Goal: Information Seeking & Learning: Learn about a topic

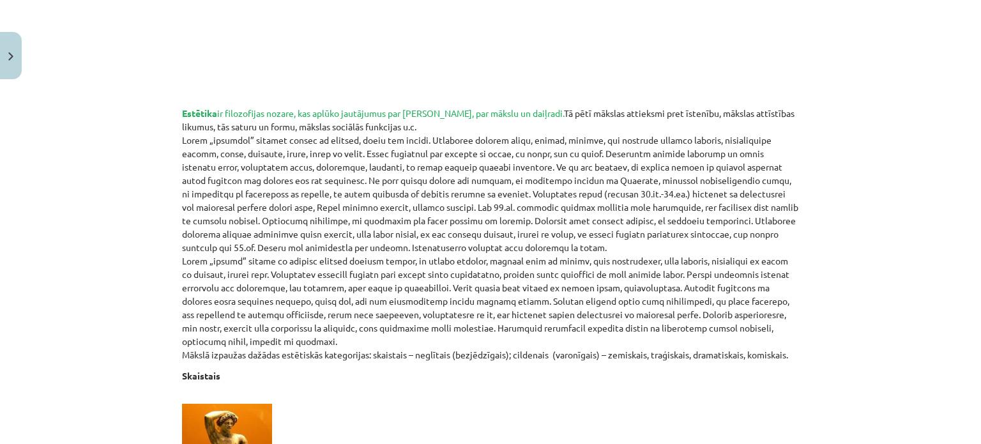
scroll to position [426, 0]
click at [347, 201] on p "Estētika ir filozofijas nozare, kas aplūko jautājumus par skaisto, par mākslu u…" at bounding box center [490, 233] width 617 height 255
click at [217, 142] on p "Estētika ir filozofijas nozare, kas aplūko jautājumus par skaisto, par mākslu u…" at bounding box center [490, 233] width 617 height 255
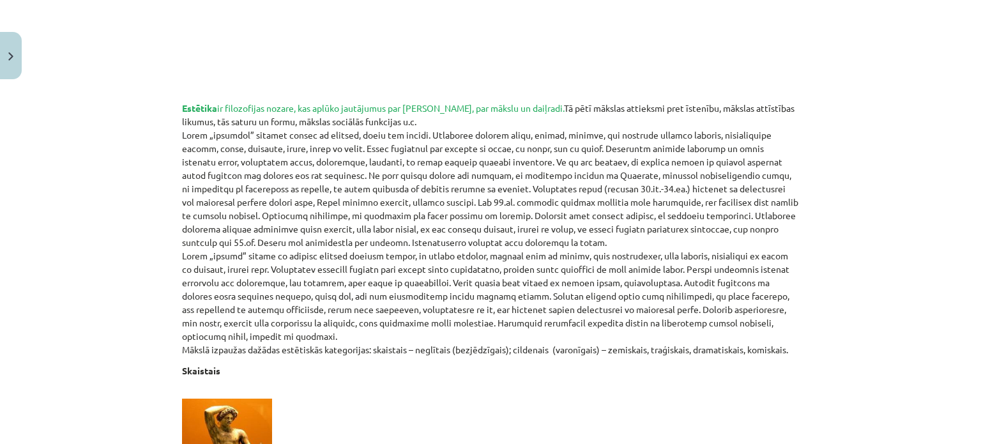
scroll to position [432, 0]
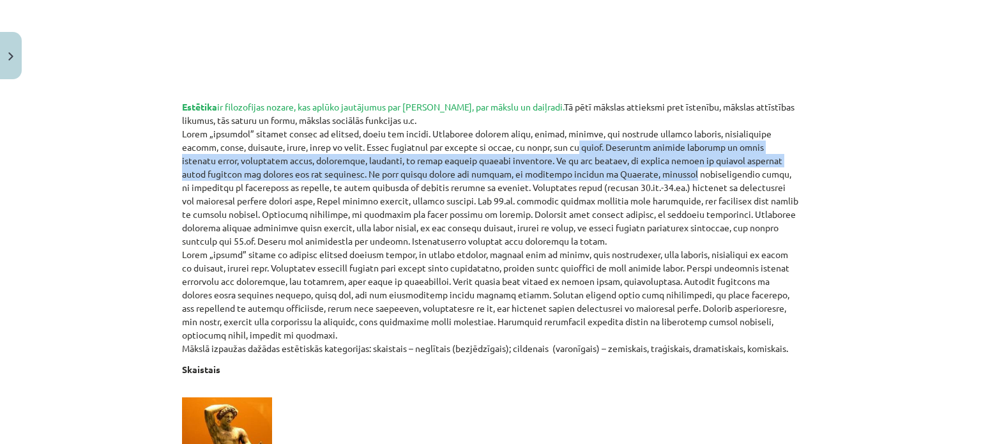
drag, startPoint x: 517, startPoint y: 151, endPoint x: 517, endPoint y: 178, distance: 26.2
click at [517, 178] on p "Estētika ir filozofijas nozare, kas aplūko jautājumus par skaisto, par mākslu u…" at bounding box center [490, 227] width 617 height 255
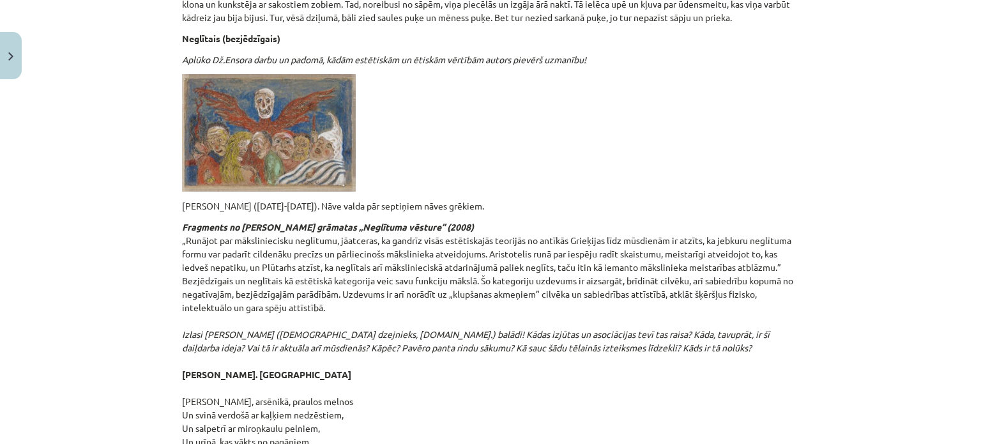
scroll to position [2342, 0]
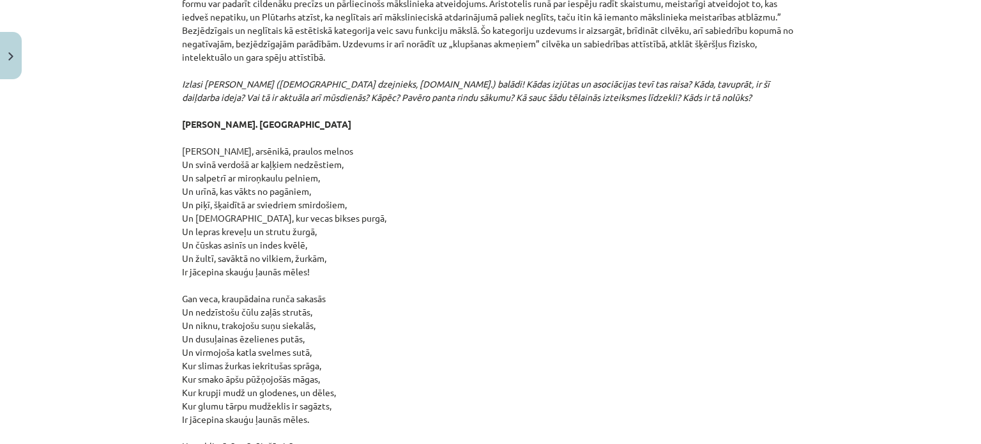
scroll to position [2576, 0]
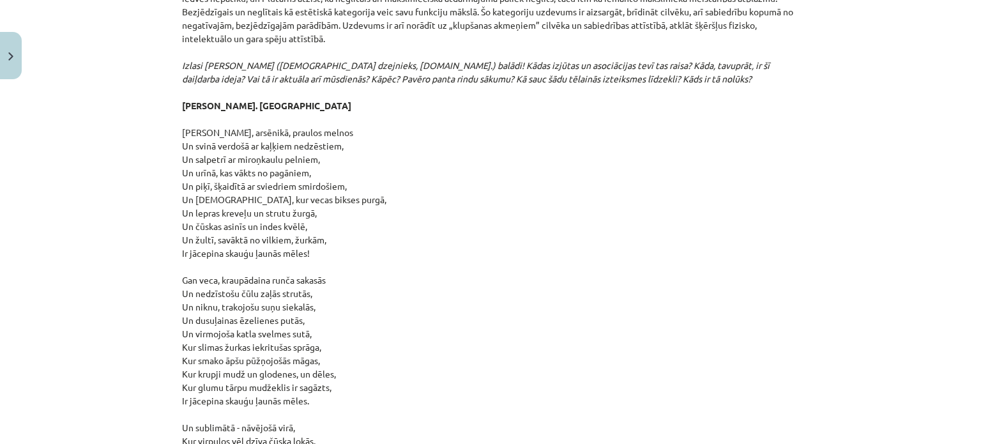
click at [499, 310] on p "Fragments no Umberto Eko grāmatas „Neglītuma vēsture” (2008) „Runājot par māksl…" at bounding box center [490, 299] width 617 height 697
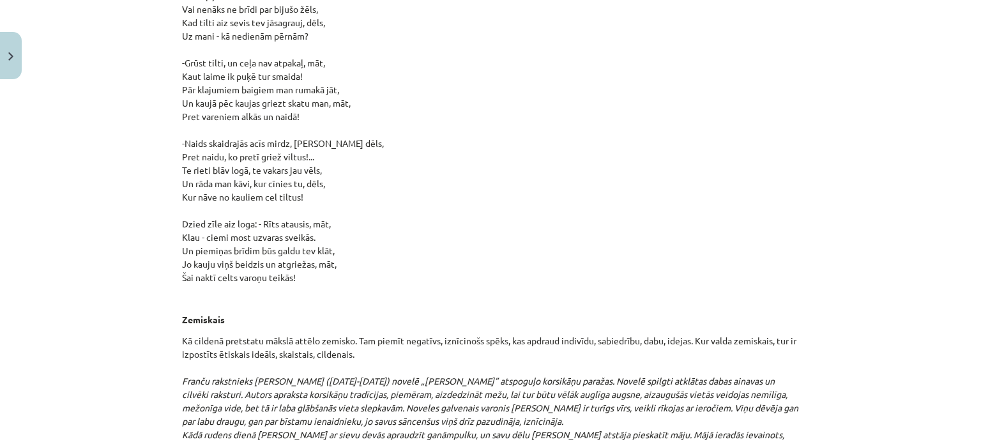
scroll to position [6972, 0]
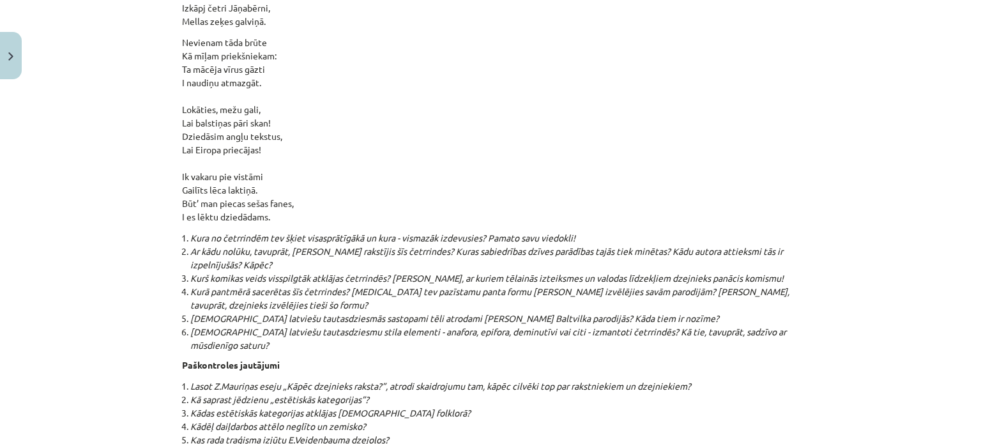
scroll to position [13431, 0]
click at [282, 243] on li "Ar kādu nolūku, tavuprāt, Jānis Baltvilks rakstījis šīs četrrindes? Kuras sabie…" at bounding box center [494, 256] width 609 height 27
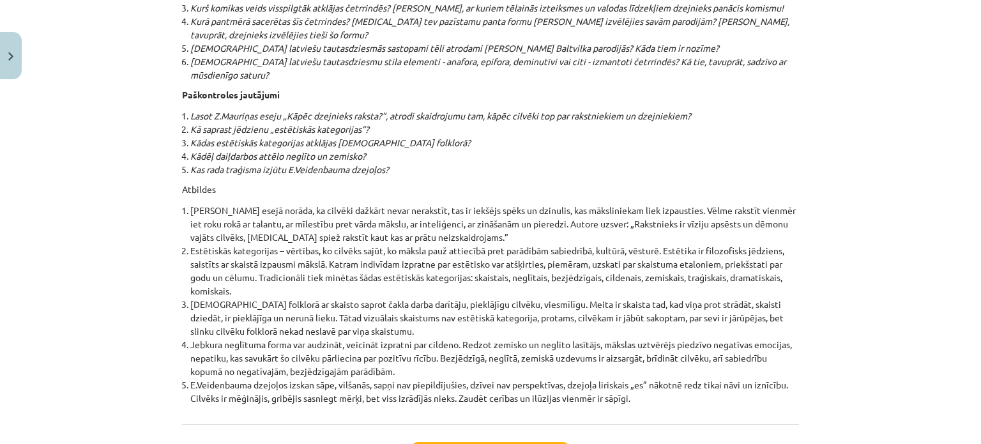
scroll to position [13702, 0]
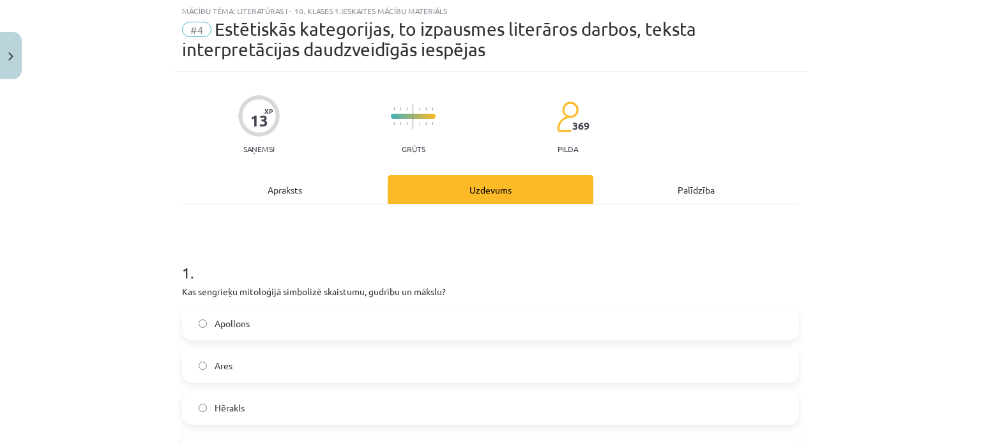
scroll to position [32, 0]
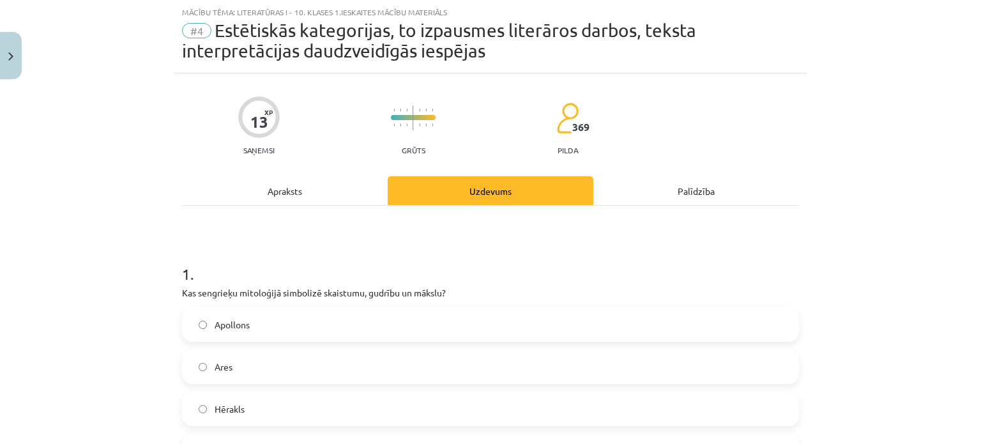
click at [452, 325] on label "Apollons" at bounding box center [490, 324] width 614 height 32
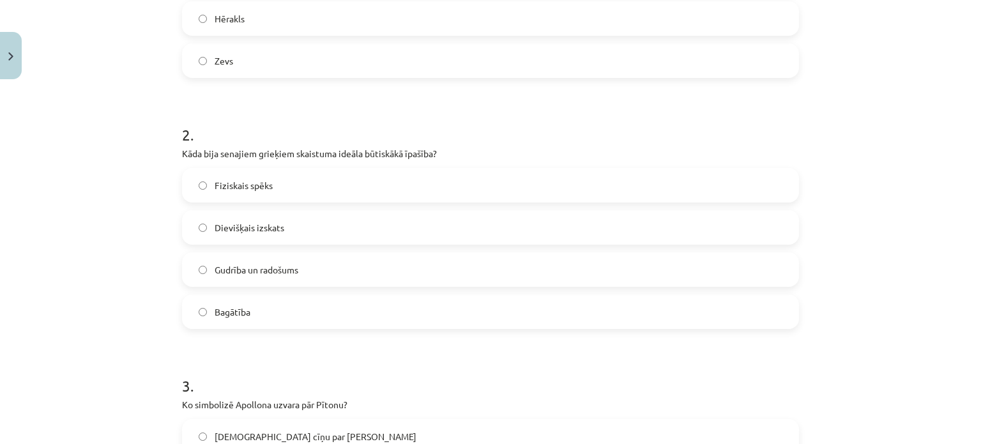
scroll to position [430, 0]
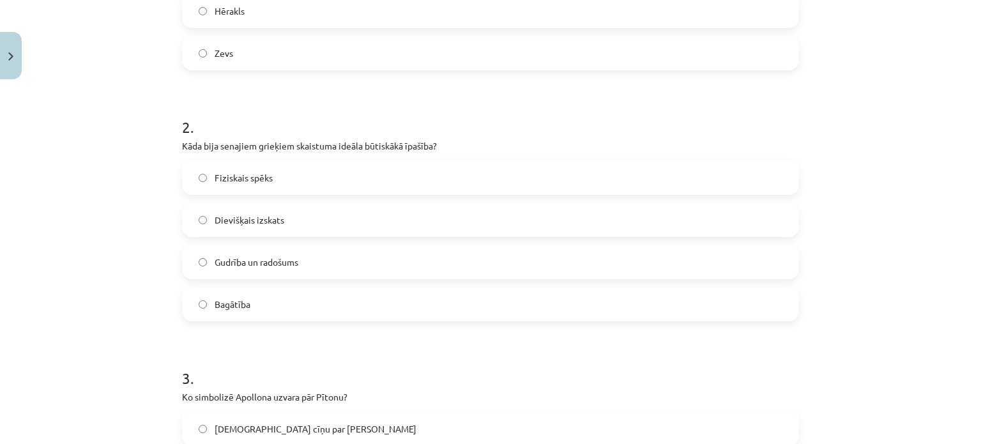
click at [407, 262] on label "Gudrība un radošums" at bounding box center [490, 262] width 614 height 32
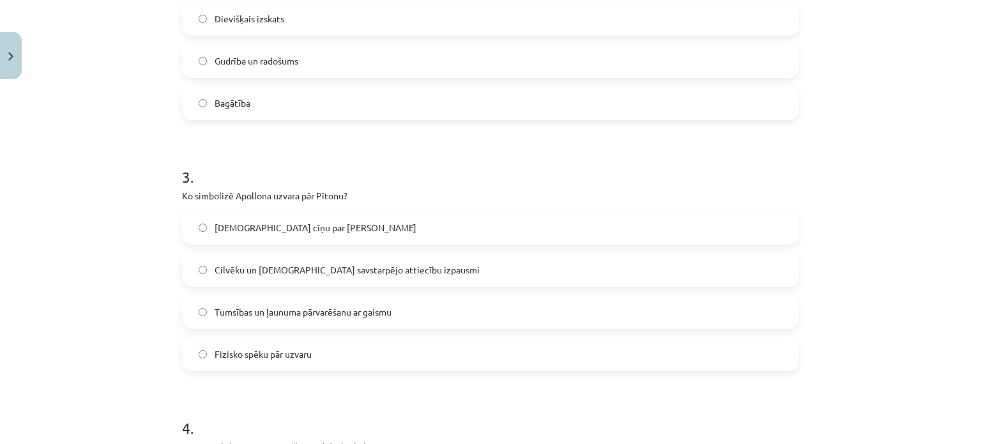
scroll to position [698, 0]
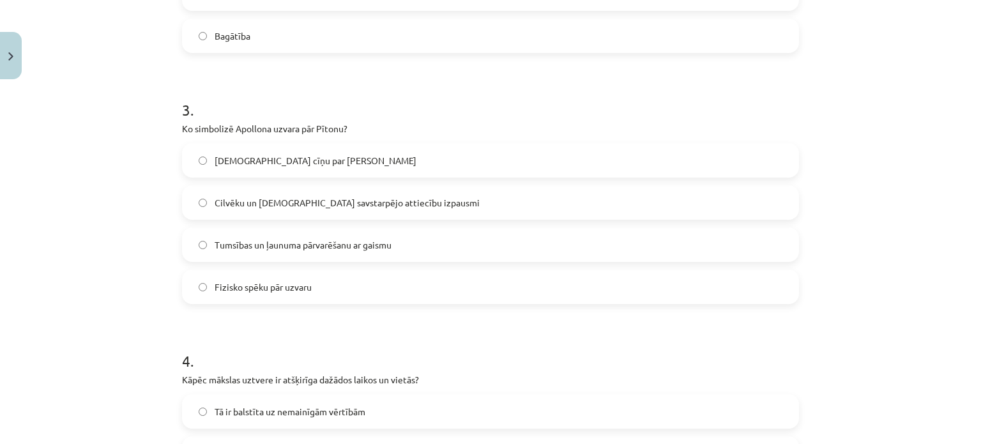
click at [437, 257] on label "Tumsības un ļaunuma pārvarēšanu ar gaismu" at bounding box center [490, 245] width 614 height 32
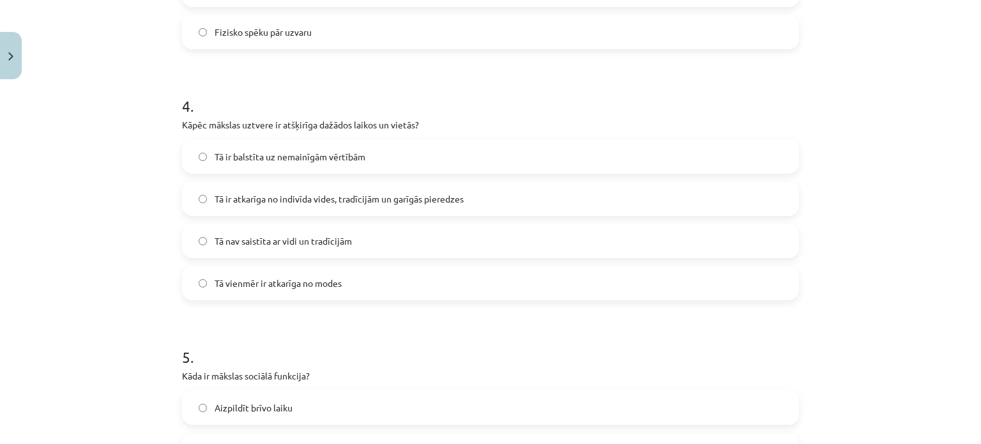
scroll to position [961, 0]
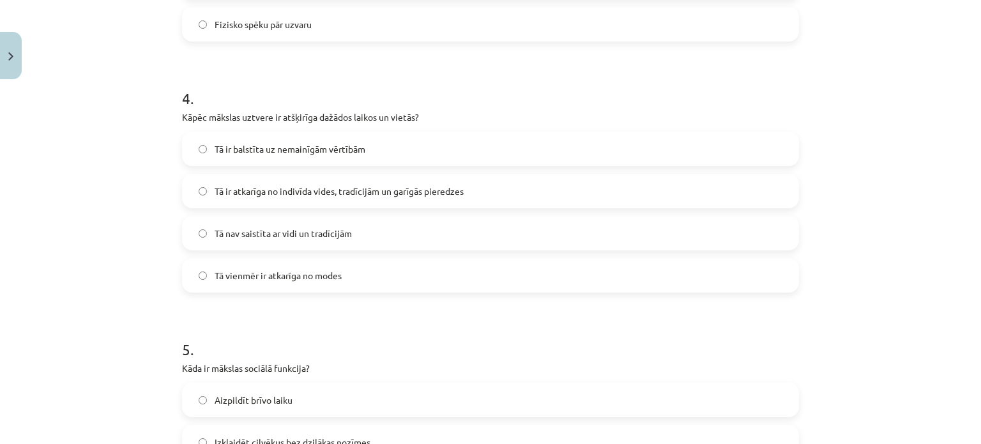
click at [317, 26] on label "Fizisko spēku pār uzvaru" at bounding box center [490, 24] width 614 height 32
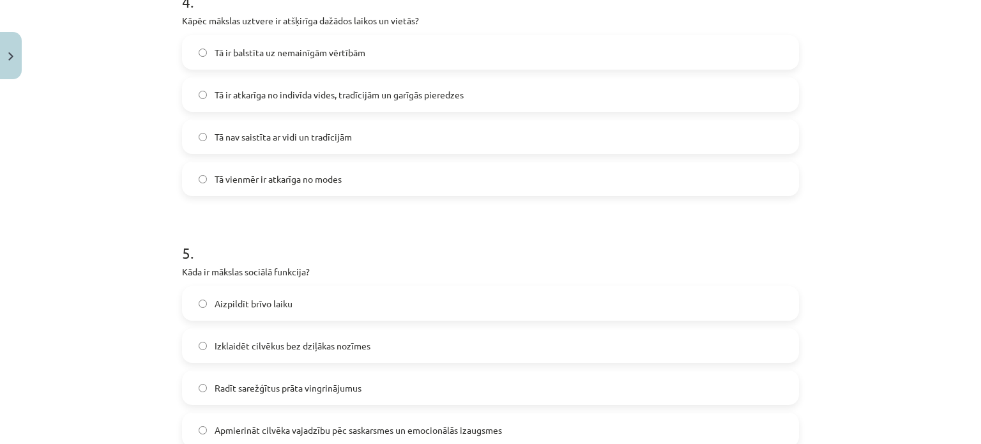
scroll to position [1063, 0]
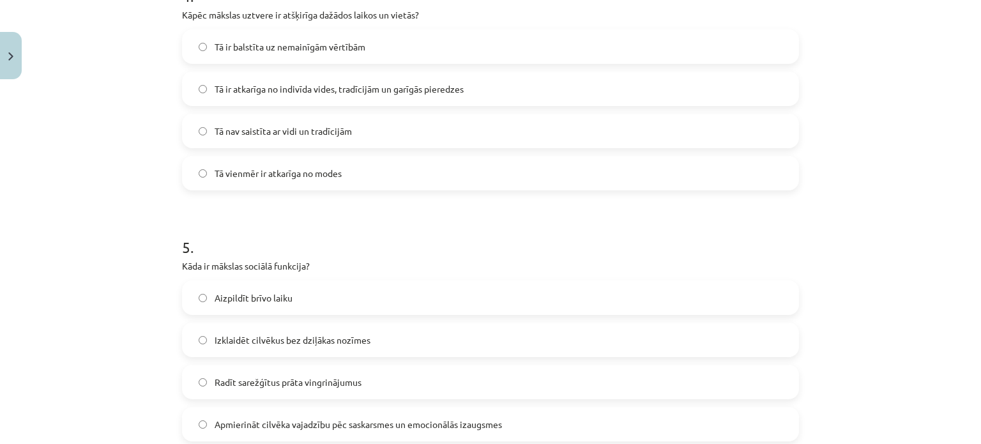
click at [326, 89] on span "Tā ir atkarīga no indivīda vides, tradīcijām un garīgās pieredzes" at bounding box center [339, 88] width 249 height 13
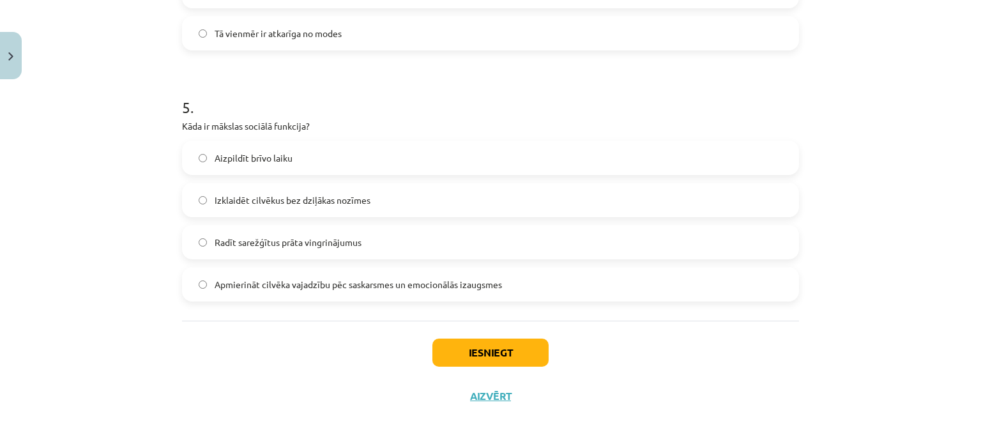
scroll to position [1208, 0]
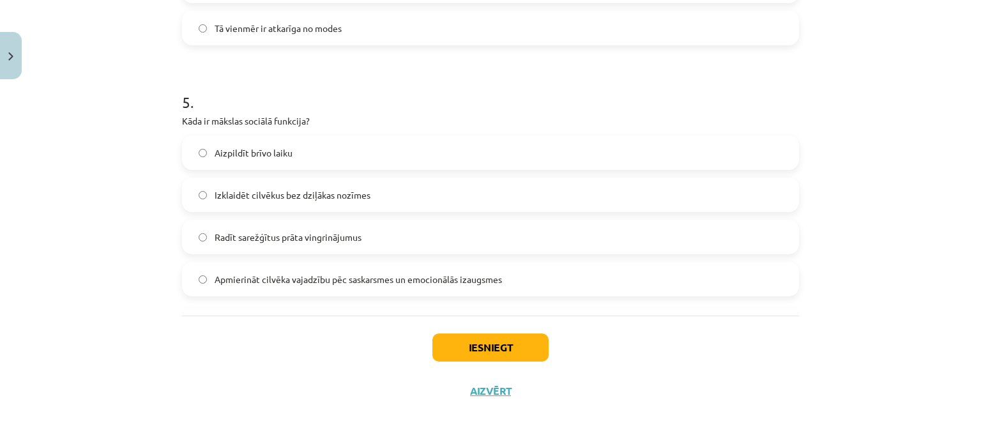
click at [312, 274] on span "Apmierināt cilvēka vajadzību pēc saskarsmes un emocionālās izaugsmes" at bounding box center [358, 279] width 287 height 13
click at [446, 344] on button "Iesniegt" at bounding box center [490, 347] width 116 height 28
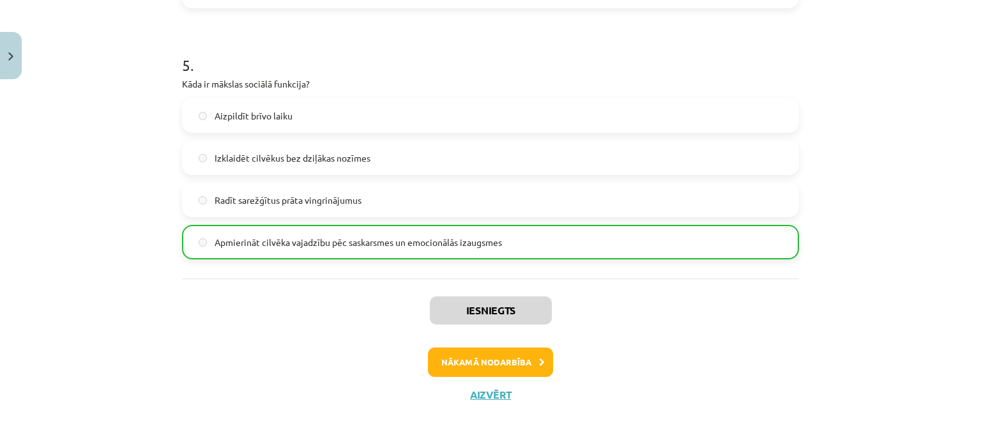
scroll to position [1248, 0]
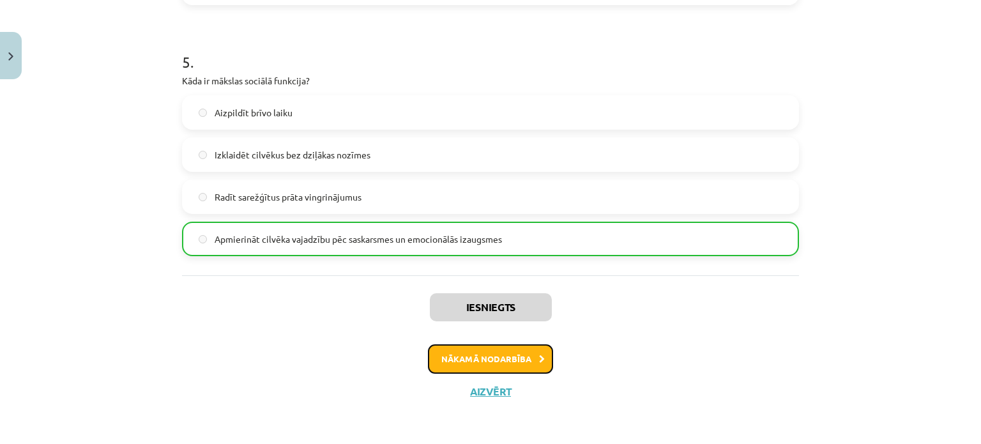
click at [448, 344] on button "Nākamā nodarbība" at bounding box center [490, 358] width 125 height 29
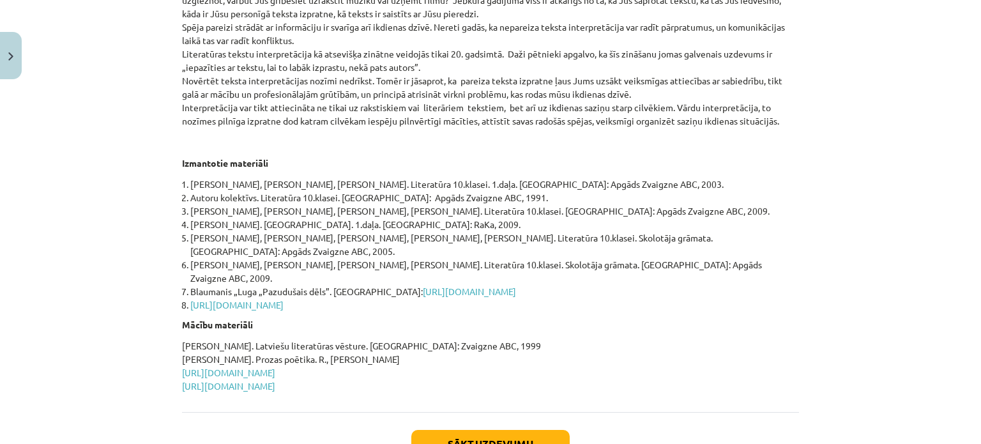
scroll to position [594, 0]
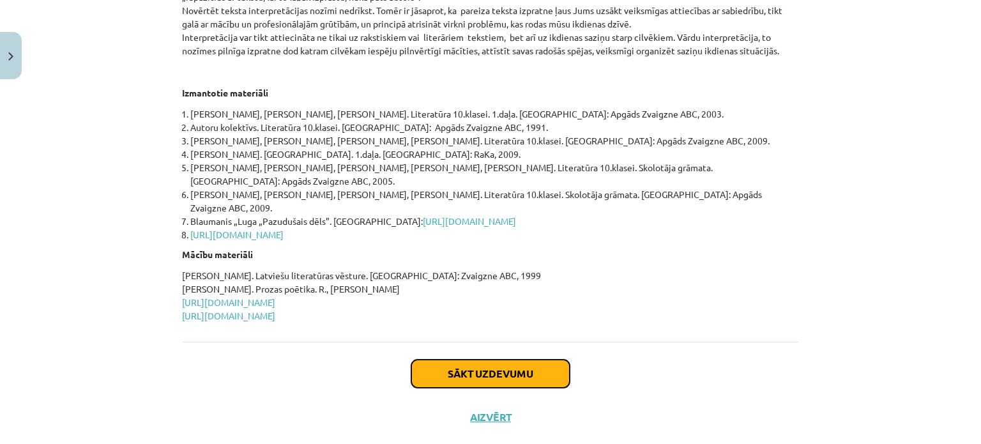
click at [510, 360] on button "Sākt uzdevumu" at bounding box center [490, 374] width 158 height 28
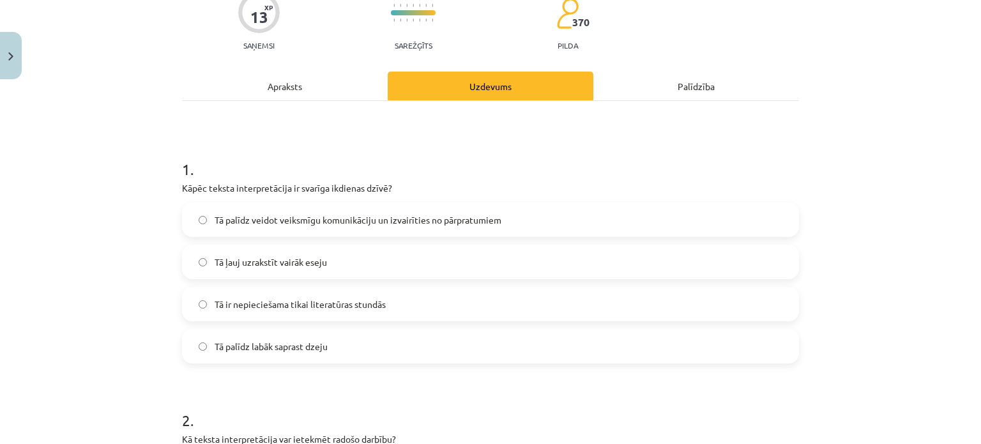
scroll to position [118, 0]
click at [446, 222] on span "Tā palīdz veidot veiksmīgu komunikāciju un izvairīties no pārpratumiem" at bounding box center [358, 218] width 287 height 13
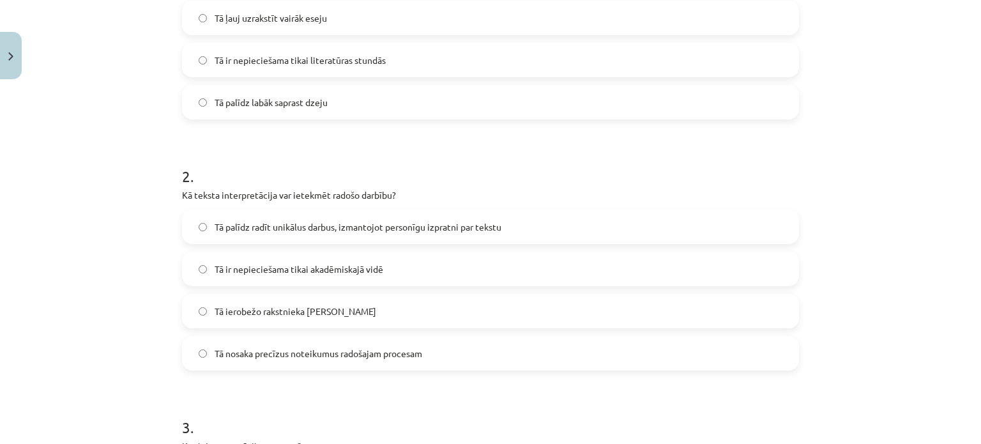
scroll to position [368, 0]
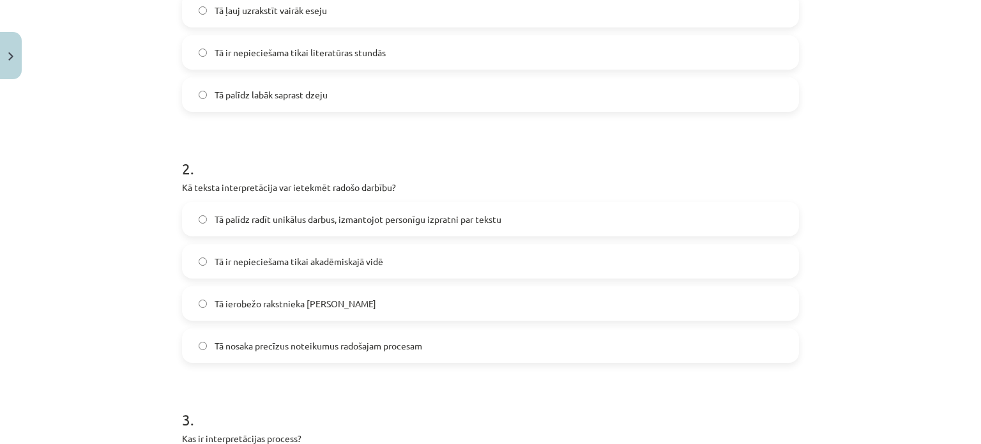
click at [446, 222] on span "Tā palīdz radīt unikālus darbus, izmantojot personīgu izpratni par tekstu" at bounding box center [358, 219] width 287 height 13
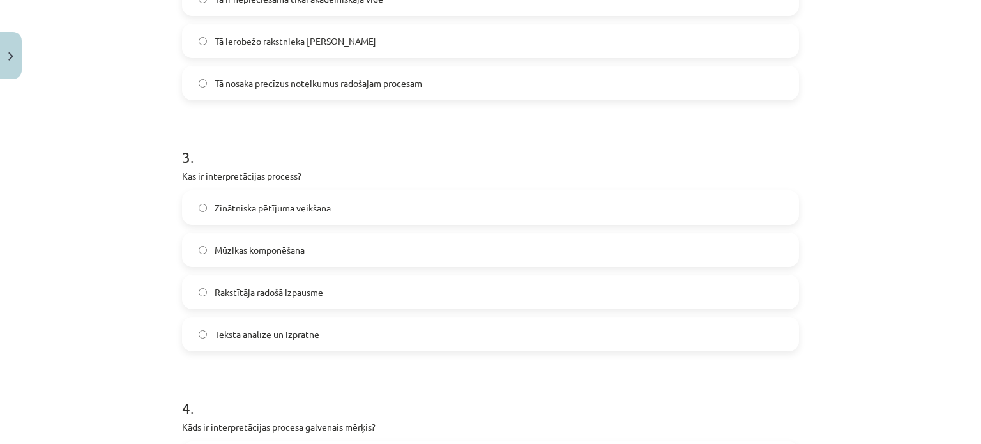
scroll to position [632, 0]
click at [360, 330] on label "Teksta analīze un izpratne" at bounding box center [490, 332] width 614 height 32
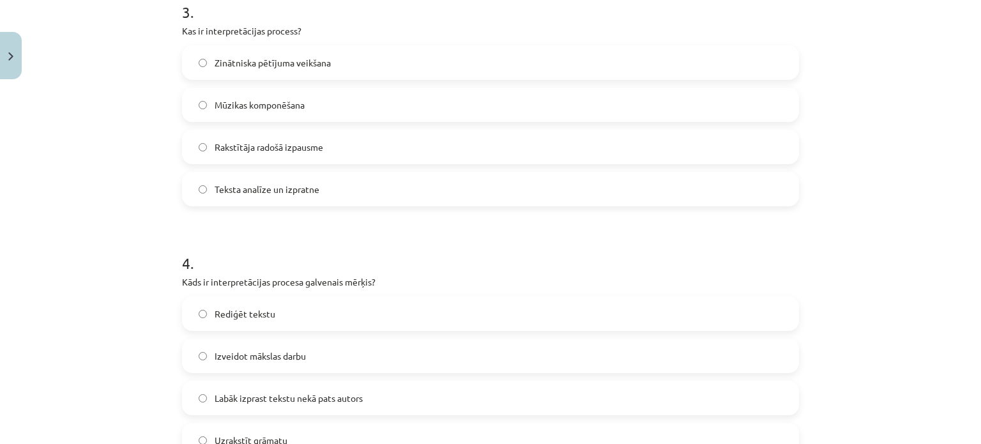
scroll to position [830, 0]
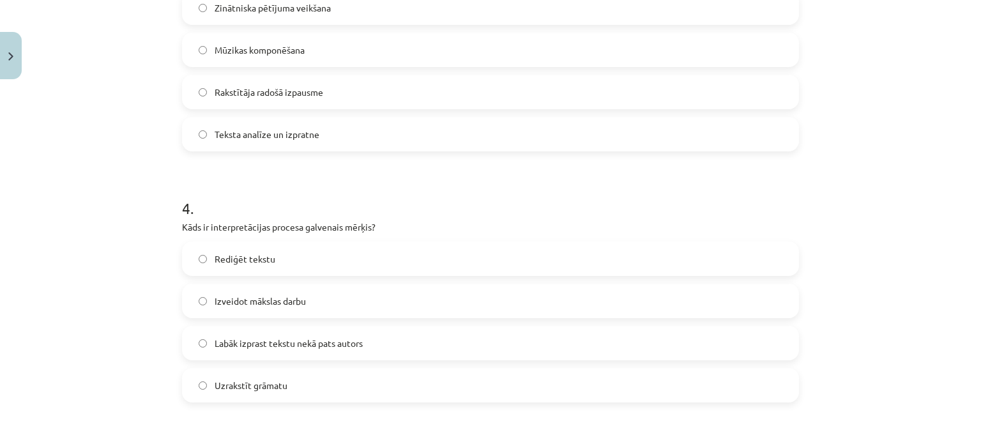
click at [350, 347] on span "Labāk izprast tekstu nekā pats autors" at bounding box center [289, 343] width 148 height 13
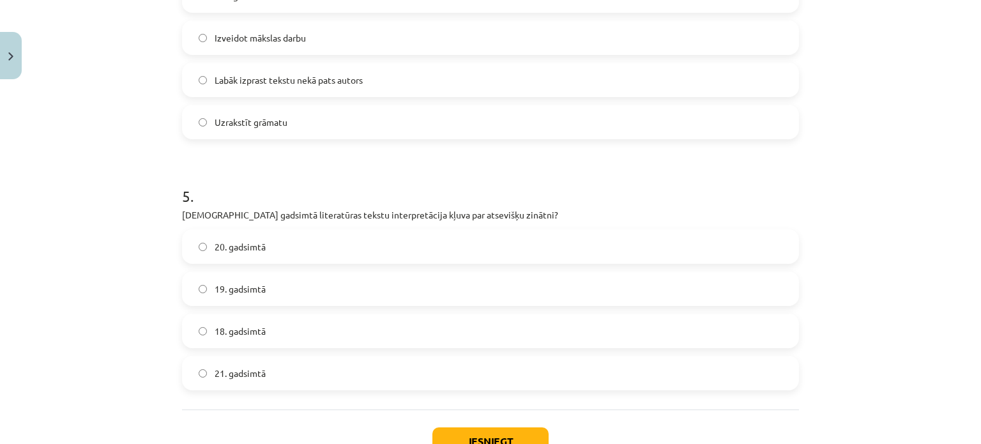
scroll to position [1096, 0]
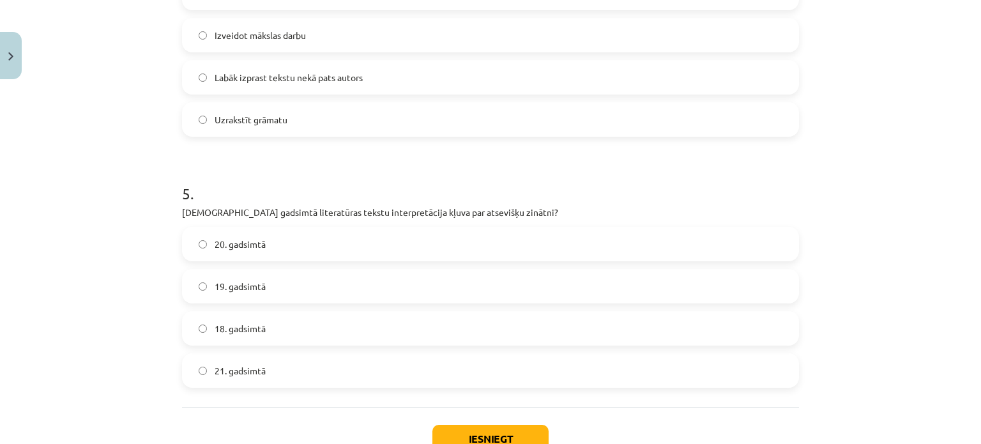
click at [372, 283] on label "19. gadsimtā" at bounding box center [490, 286] width 614 height 32
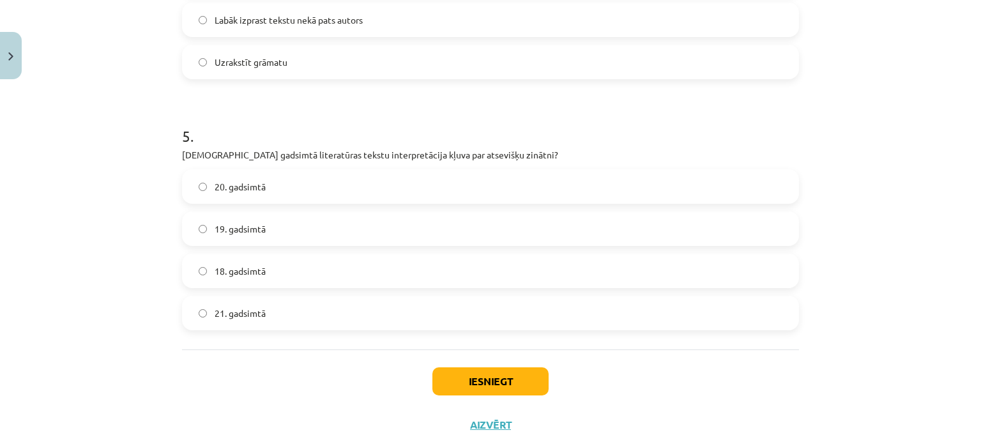
scroll to position [1187, 0]
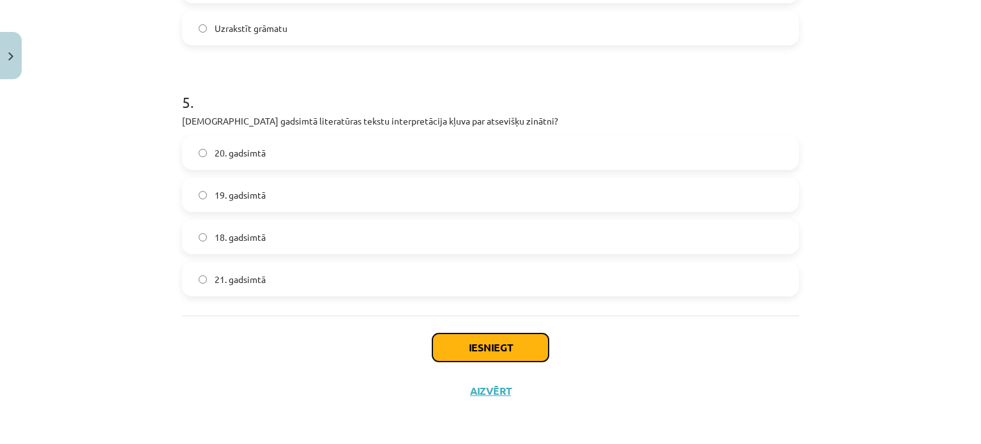
click at [452, 338] on button "Iesniegt" at bounding box center [490, 347] width 116 height 28
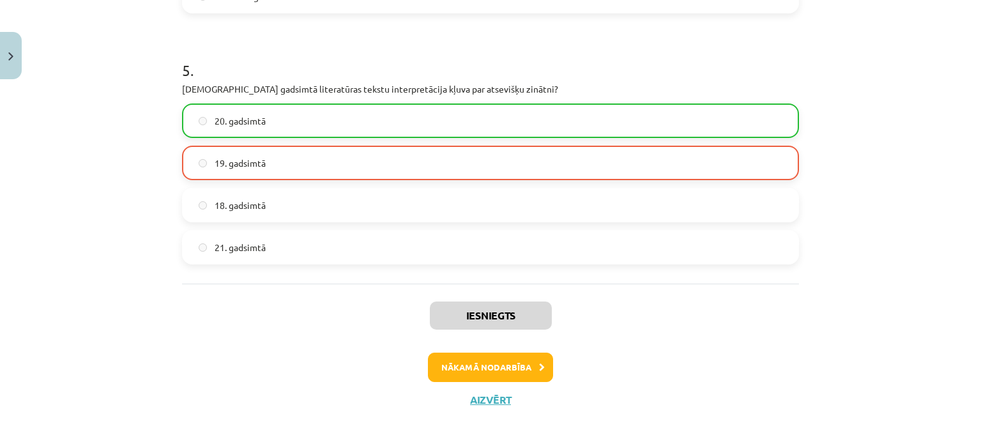
scroll to position [1227, 0]
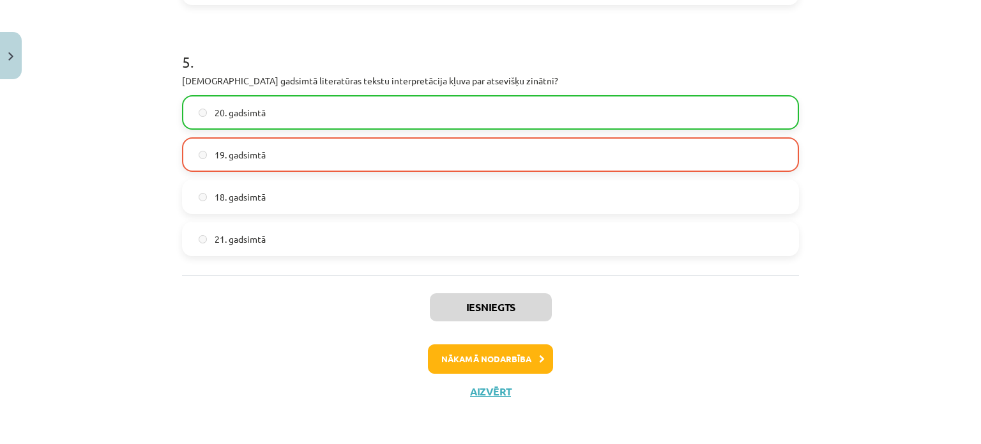
click at [452, 338] on div "Iesniegts Nākamā nodarbība Aizvērt" at bounding box center [490, 340] width 617 height 130
click at [455, 354] on button "Nākamā nodarbība" at bounding box center [490, 358] width 125 height 29
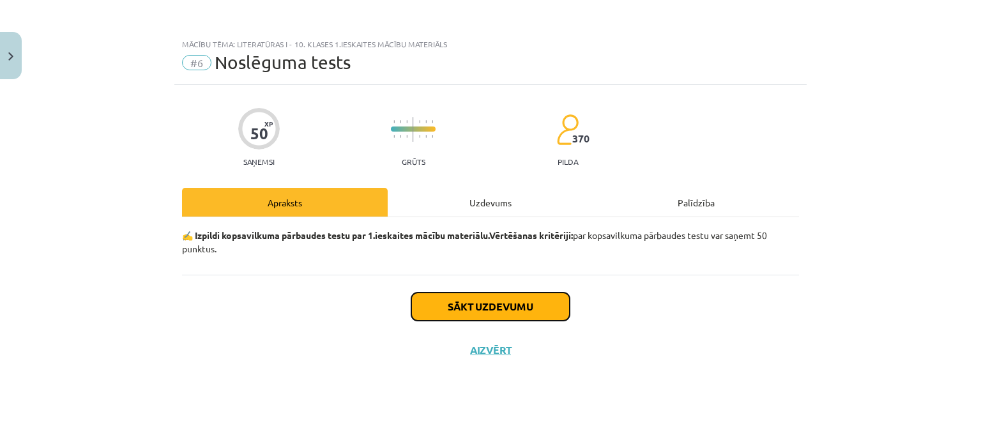
click at [456, 312] on button "Sākt uzdevumu" at bounding box center [490, 307] width 158 height 28
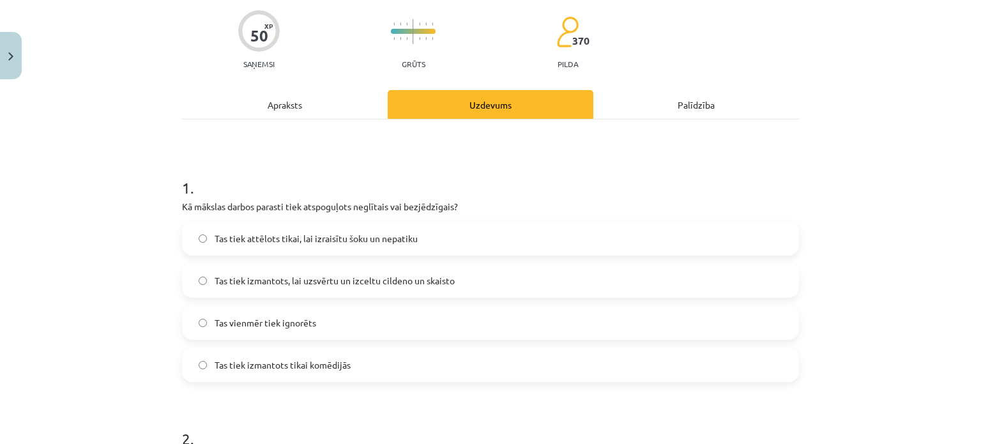
scroll to position [119, 0]
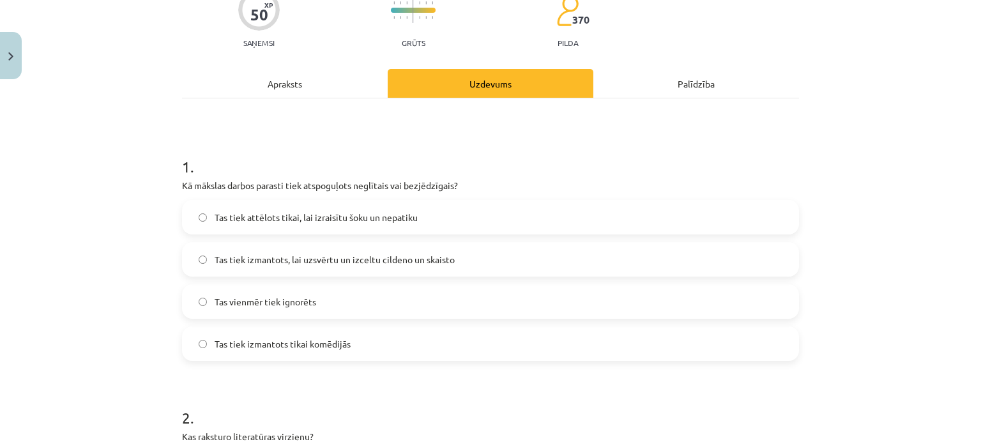
click at [325, 251] on label "Tas tiek izmantots, lai uzsvērtu un izceltu cildeno un skaisto" at bounding box center [490, 259] width 614 height 32
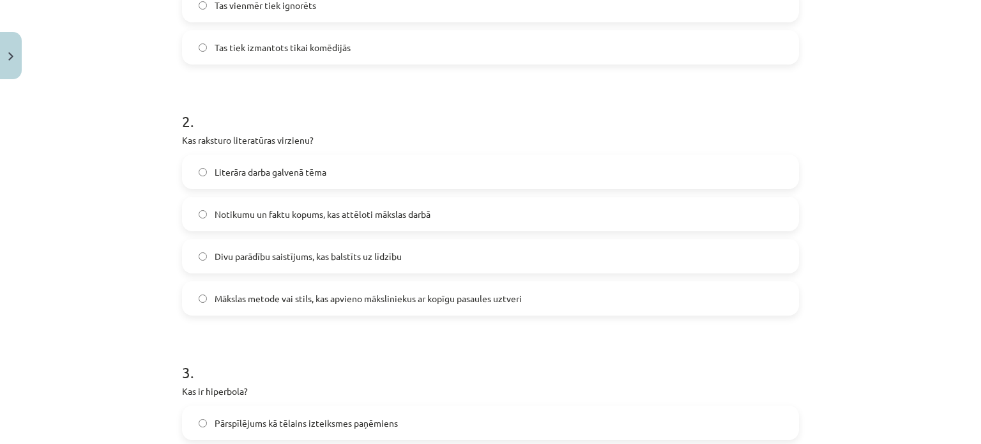
scroll to position [417, 0]
click at [330, 287] on label "Mākslas metode vai stils, kas apvieno māksliniekus ar kopīgu pasaules uztveri" at bounding box center [490, 296] width 614 height 32
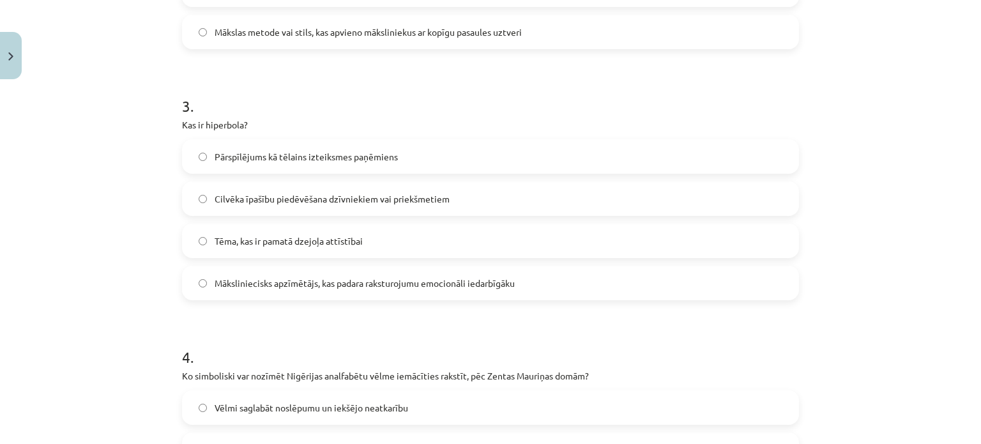
scroll to position [683, 0]
click at [330, 287] on label "Māksliniecisks apzīmētājs, kas padara raksturojumu emocionāli iedarbīgāku" at bounding box center [490, 281] width 614 height 32
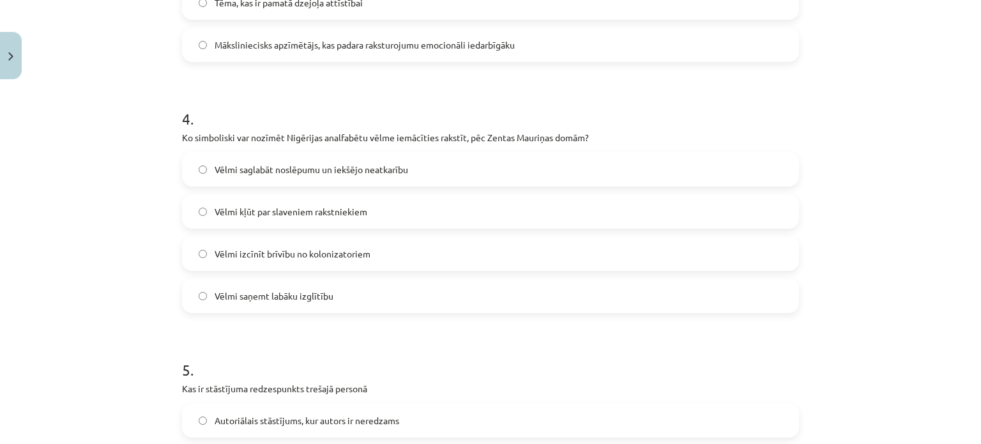
scroll to position [925, 0]
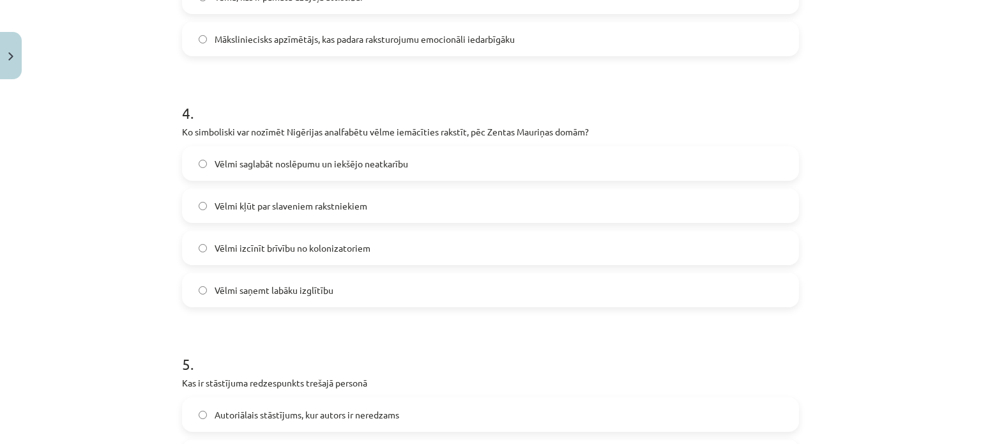
click at [330, 287] on label "Vēlmi saņemt labāku izglītību" at bounding box center [490, 290] width 614 height 32
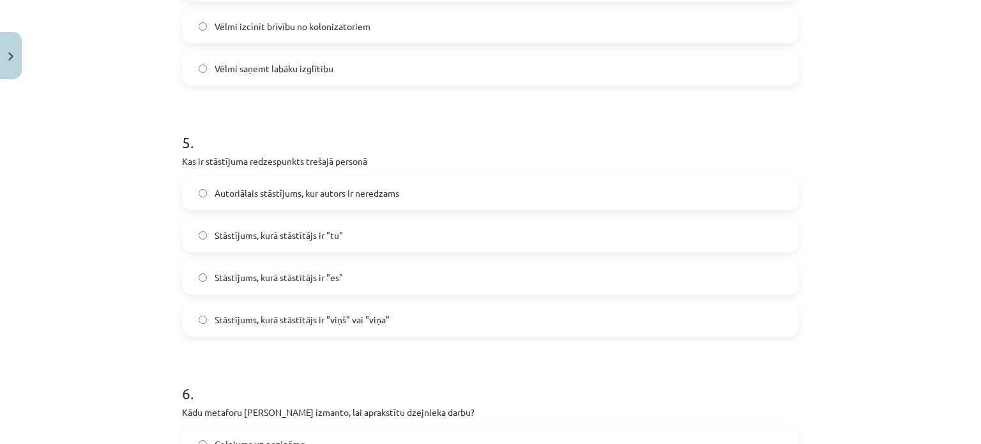
scroll to position [1155, 0]
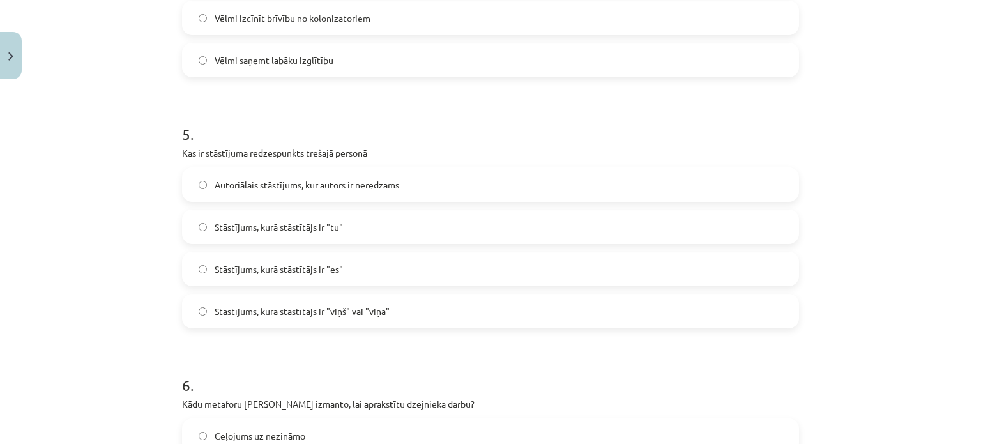
click at [312, 323] on label "Stāstījums, kurā stāstītājs ir "viņš" vai "viņa"" at bounding box center [490, 311] width 614 height 32
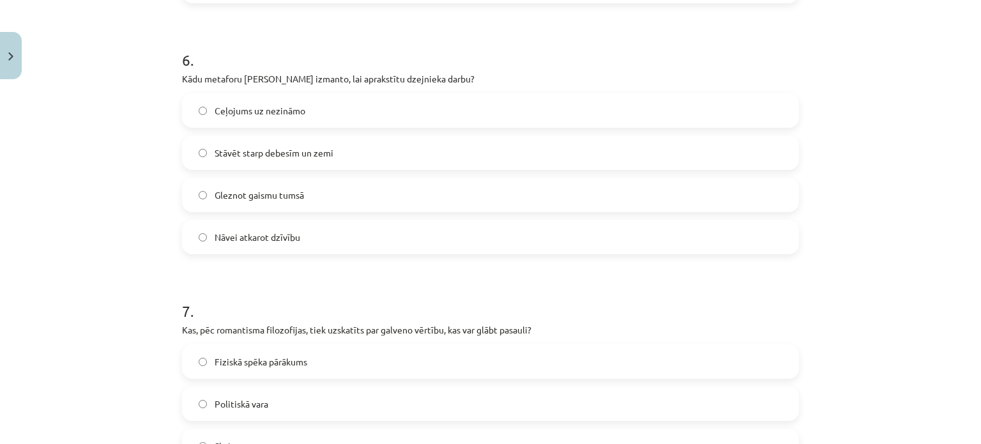
scroll to position [1482, 0]
click at [273, 148] on span "Stāvēt starp debesīm un zemi" at bounding box center [274, 151] width 119 height 13
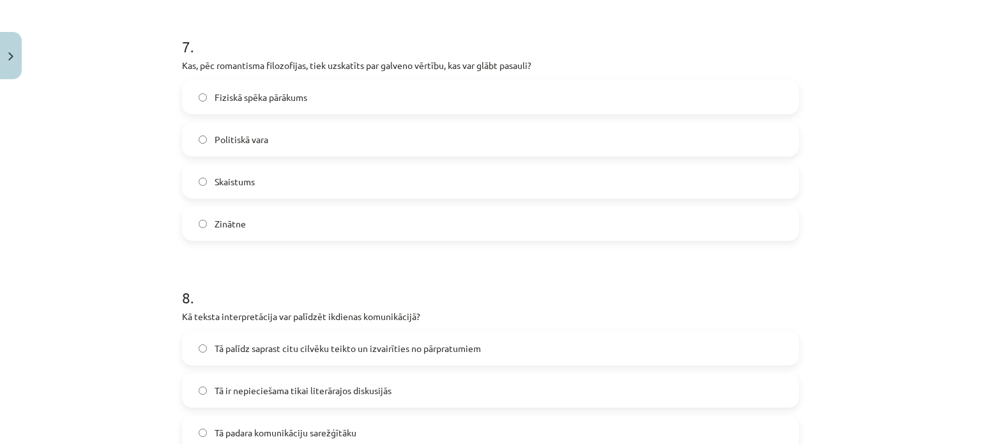
scroll to position [1745, 0]
click at [328, 186] on label "Skaistums" at bounding box center [490, 181] width 614 height 32
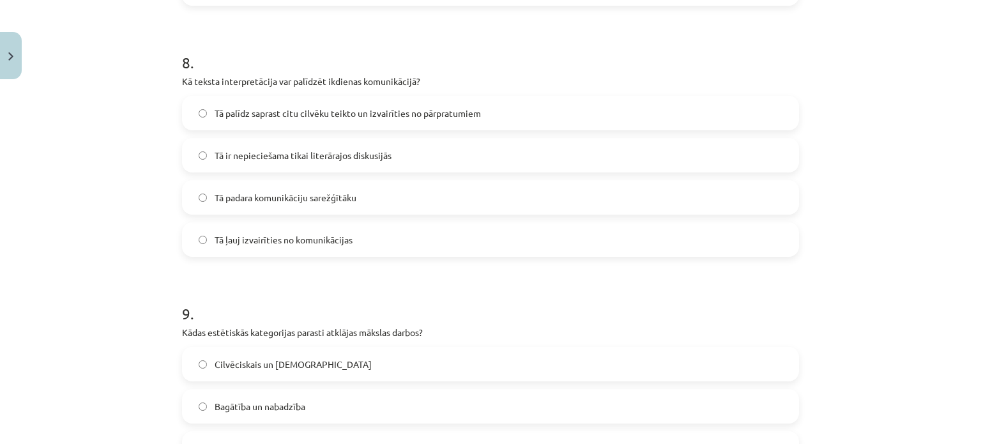
scroll to position [1983, 0]
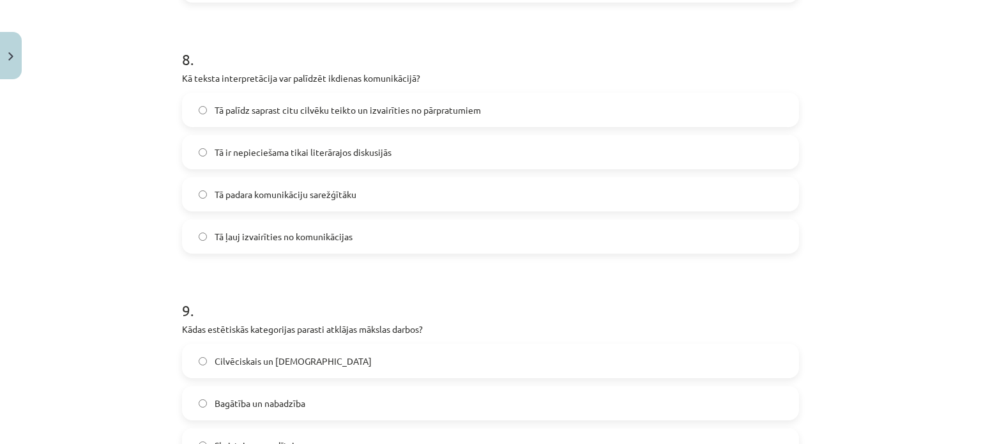
click at [324, 111] on span "Tā palīdz saprast citu cilvēku teikto un izvairīties no pārpratumiem" at bounding box center [348, 109] width 266 height 13
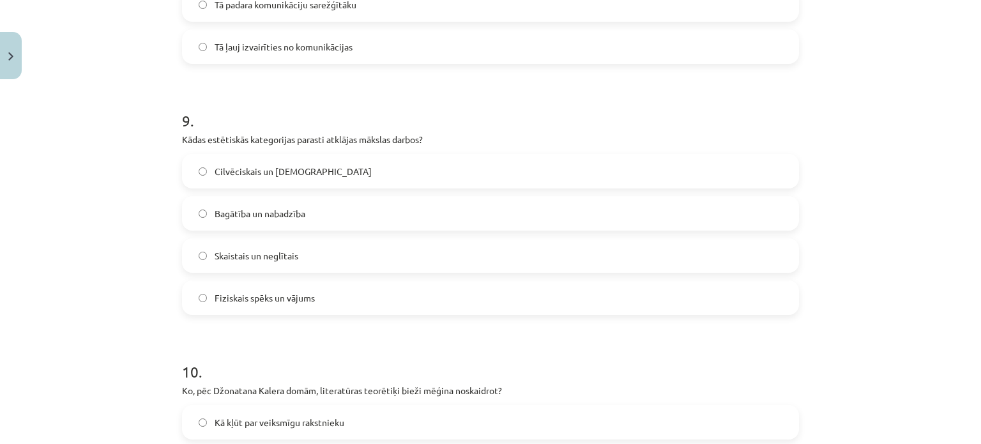
scroll to position [2166, 0]
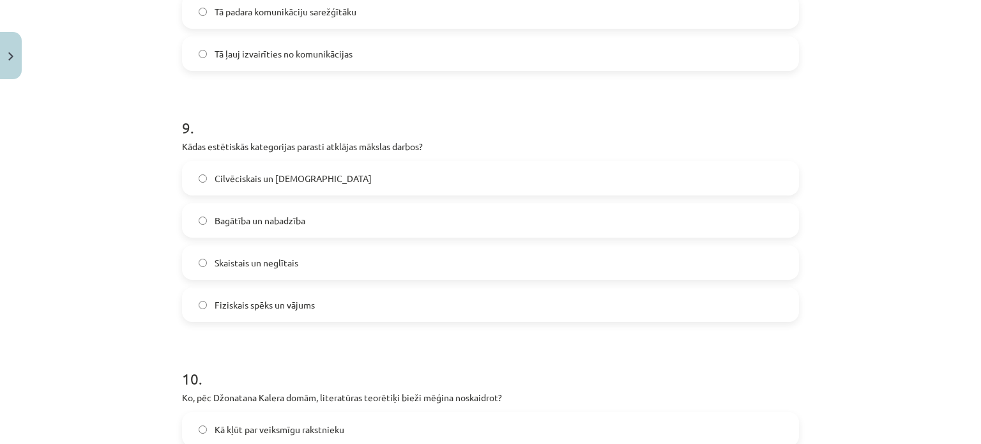
click at [301, 257] on label "Skaistais un neglītais" at bounding box center [490, 263] width 614 height 32
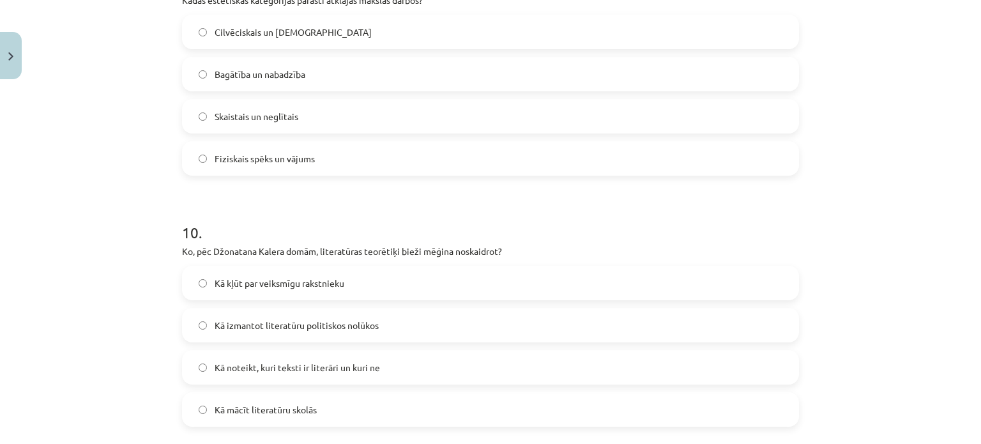
scroll to position [2399, 0]
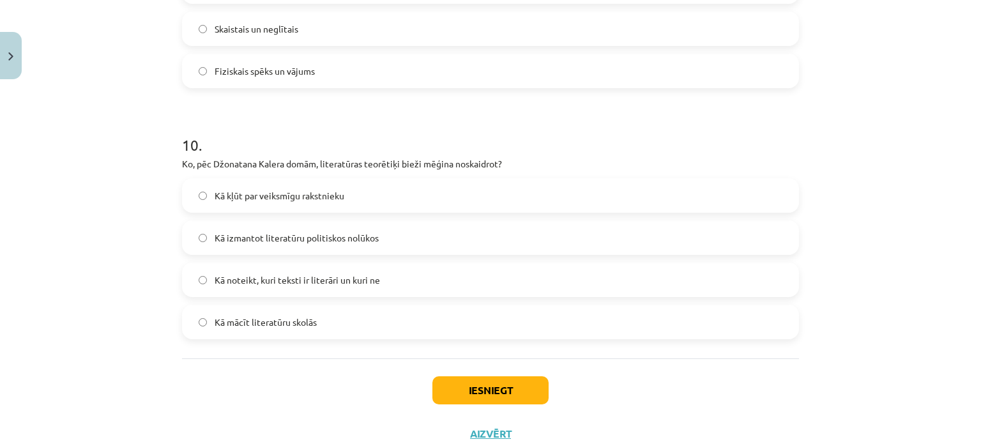
click at [291, 190] on span "Kā kļūt par veiksmīgu rakstnieku" at bounding box center [280, 195] width 130 height 13
click at [458, 376] on button "Iesniegt" at bounding box center [490, 390] width 116 height 28
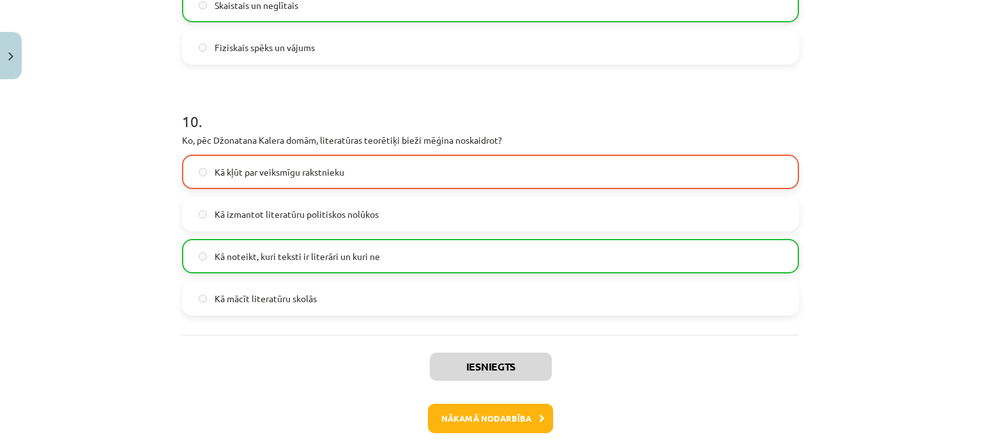
scroll to position [2482, 0]
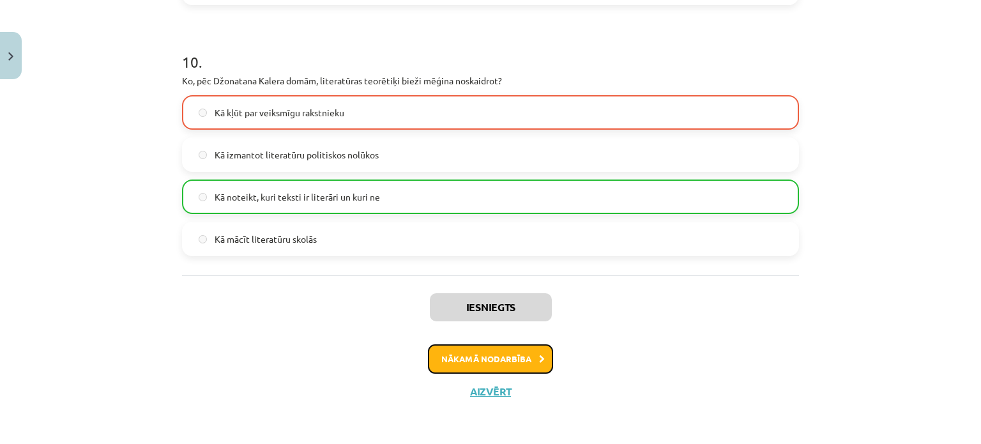
click at [452, 360] on button "Nākamā nodarbība" at bounding box center [490, 358] width 125 height 29
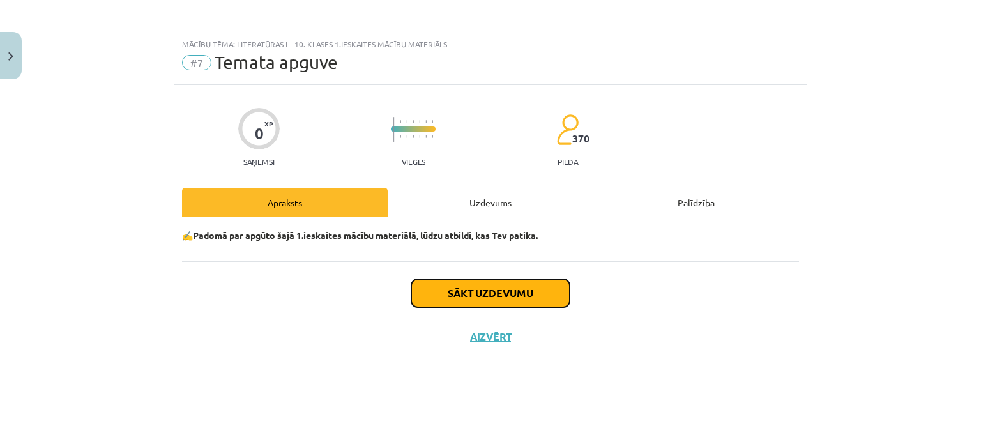
click at [444, 296] on button "Sākt uzdevumu" at bounding box center [490, 293] width 158 height 28
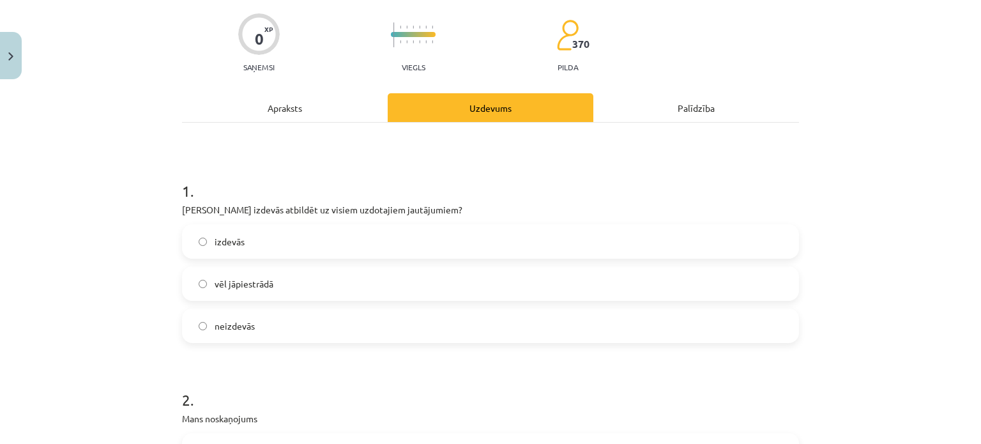
scroll to position [128, 0]
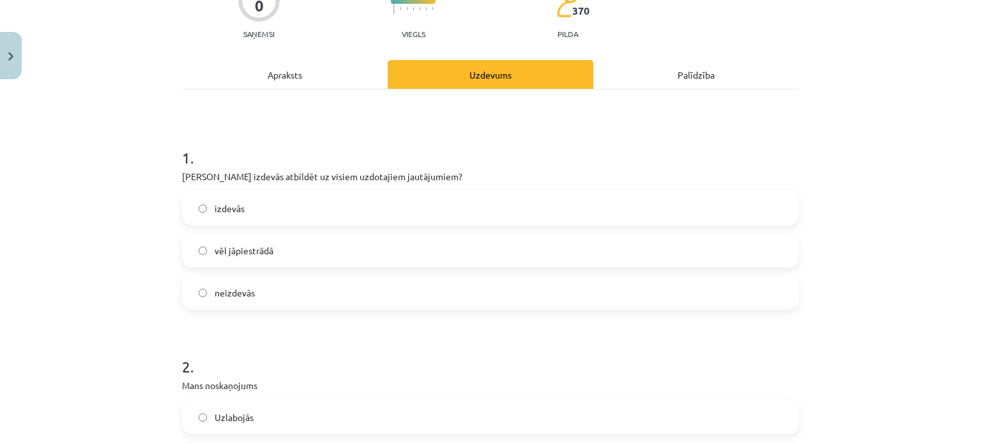
click at [357, 187] on div "1 . Vai Tev izdevās atbildēt uz visiem uzdotajiem jautājumiem? izdevās vēl jāpi…" at bounding box center [490, 217] width 617 height 183
click at [358, 199] on label "izdevās" at bounding box center [490, 208] width 614 height 32
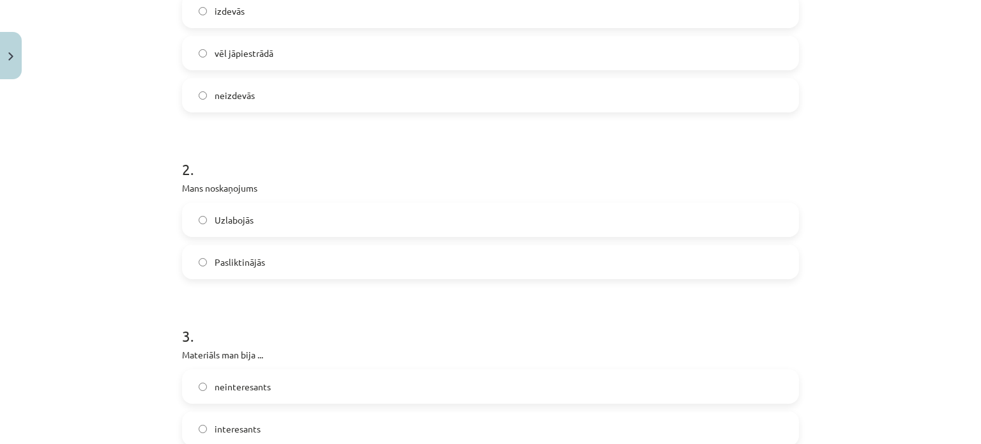
scroll to position [364, 0]
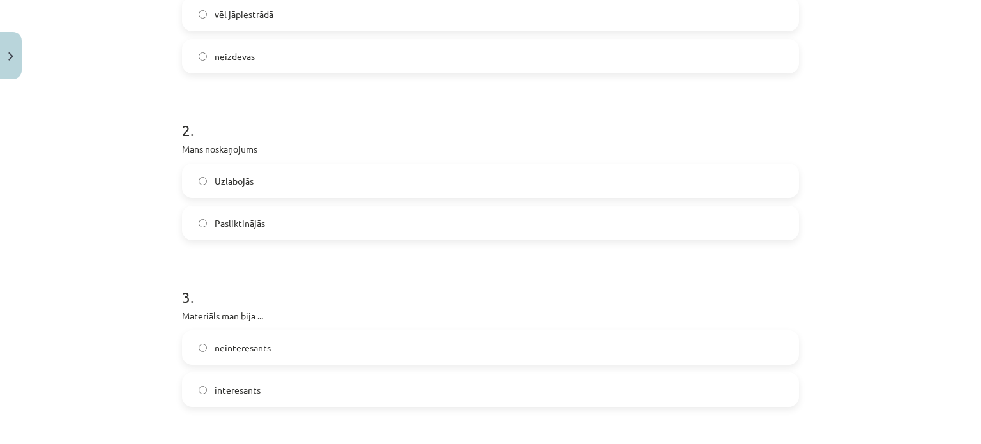
click at [357, 199] on div "Uzlabojās Pasliktinājās" at bounding box center [490, 201] width 617 height 77
click at [360, 191] on label "Uzlabojās" at bounding box center [490, 181] width 614 height 32
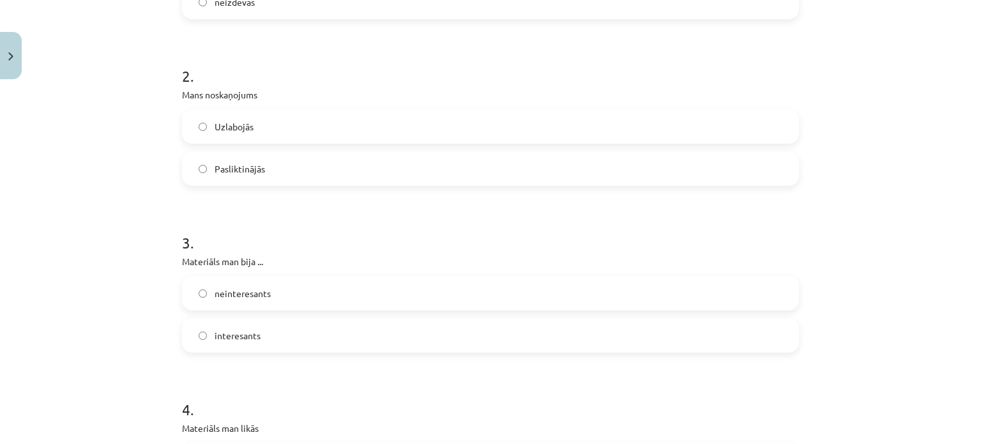
scroll to position [455, 0]
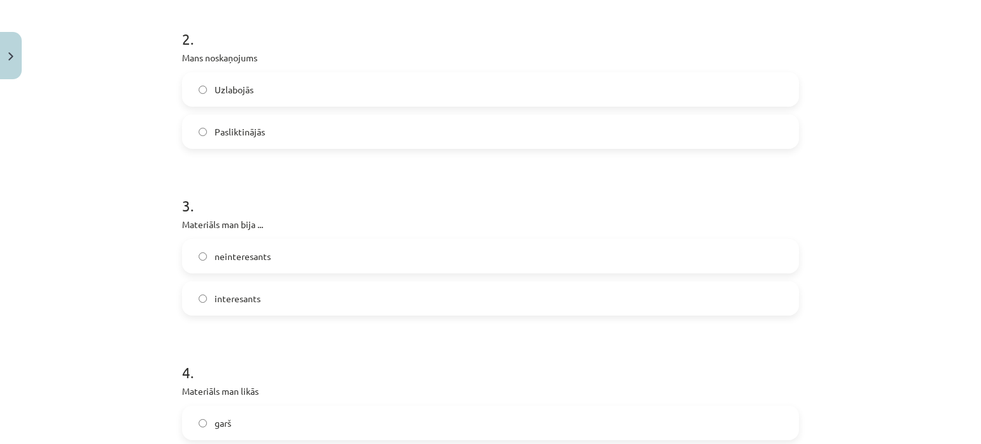
click at [313, 291] on label "interesants" at bounding box center [490, 298] width 614 height 32
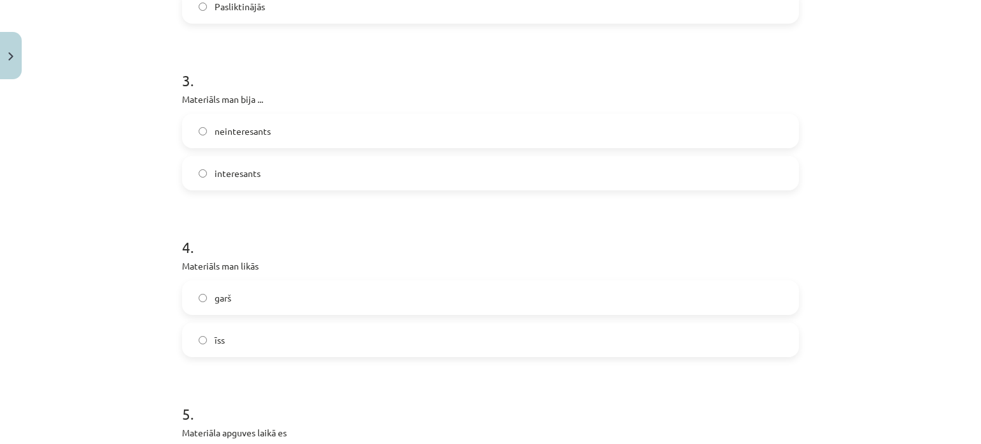
scroll to position [626, 0]
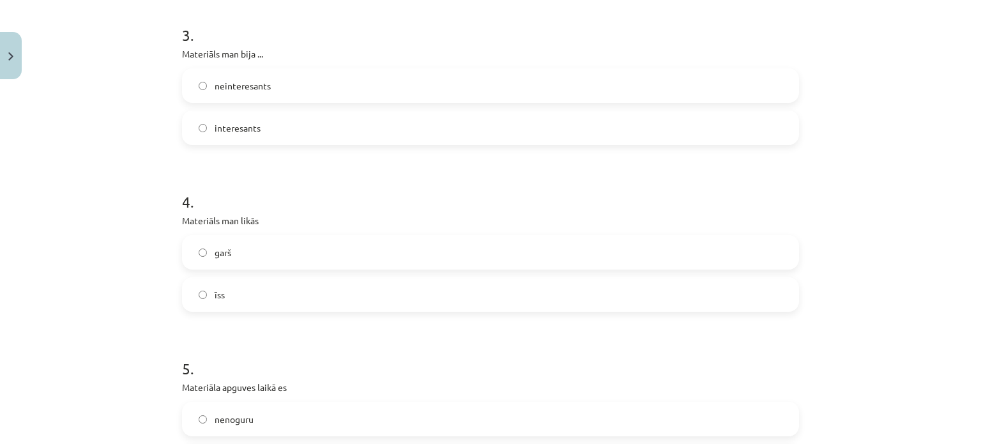
click at [294, 294] on label "īss" at bounding box center [490, 294] width 614 height 32
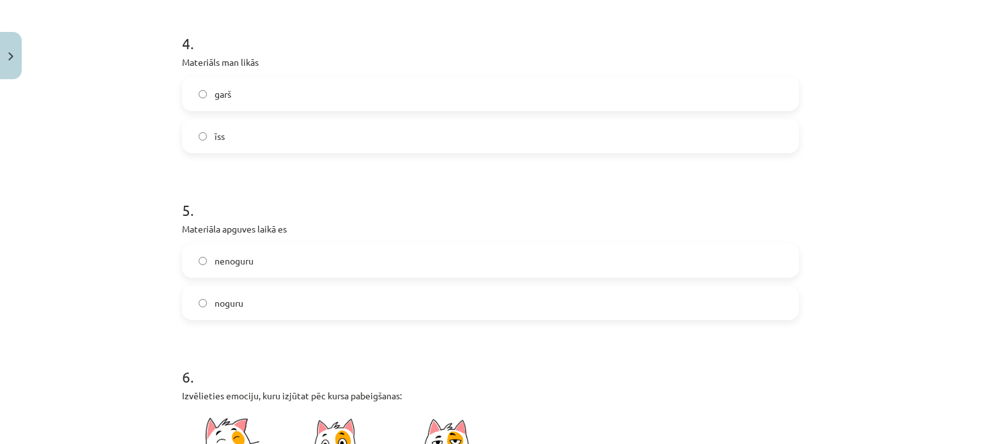
scroll to position [785, 0]
click at [307, 262] on label "nenoguru" at bounding box center [490, 260] width 614 height 32
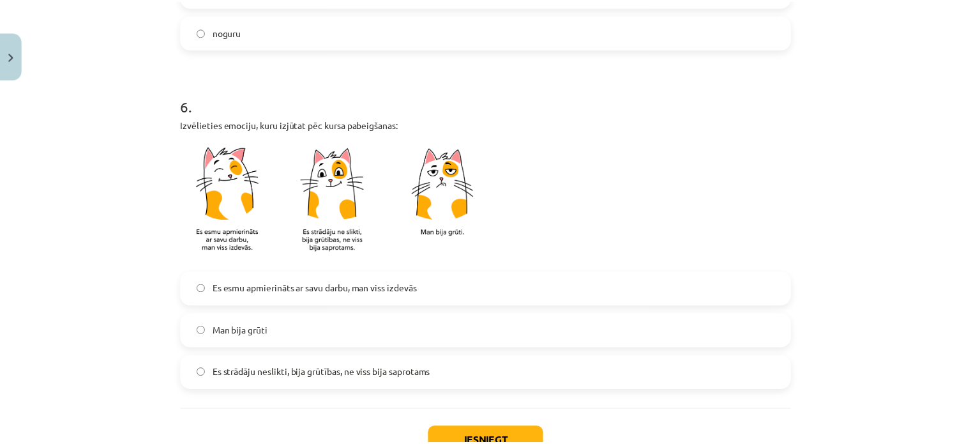
scroll to position [1098, 0]
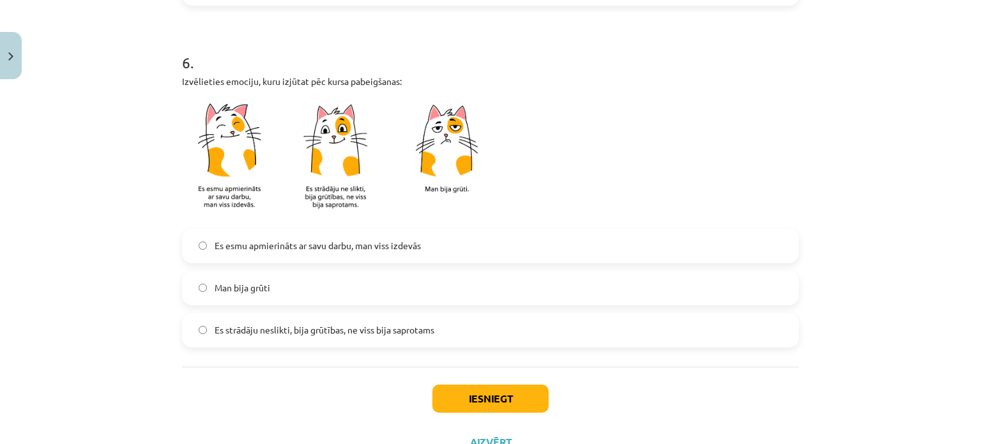
click at [327, 236] on label "Es esmu apmierināts ar savu darbu, man viss izdevās" at bounding box center [490, 246] width 614 height 32
click at [422, 329] on span "Es strādāju neslikti, bija grūtības, ne viss bija saprotams" at bounding box center [325, 329] width 220 height 13
click at [452, 391] on button "Iesniegt" at bounding box center [490, 398] width 116 height 28
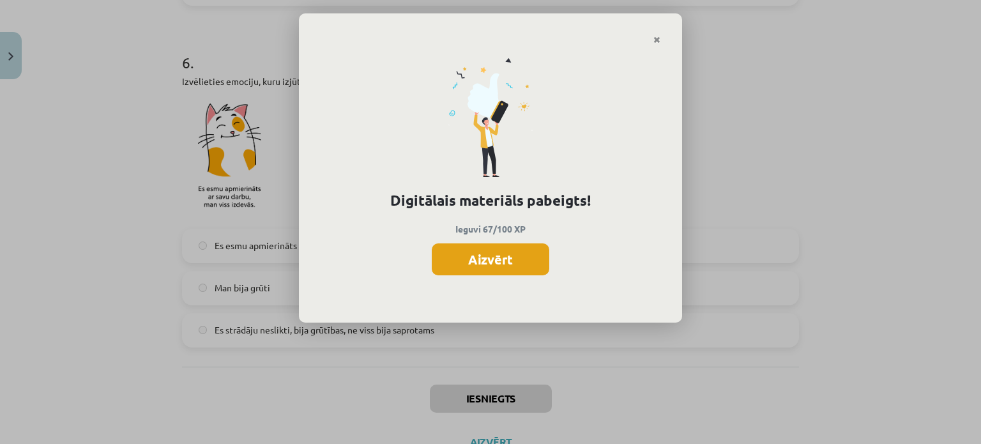
click at [478, 260] on button "Aizvērt" at bounding box center [491, 259] width 118 height 32
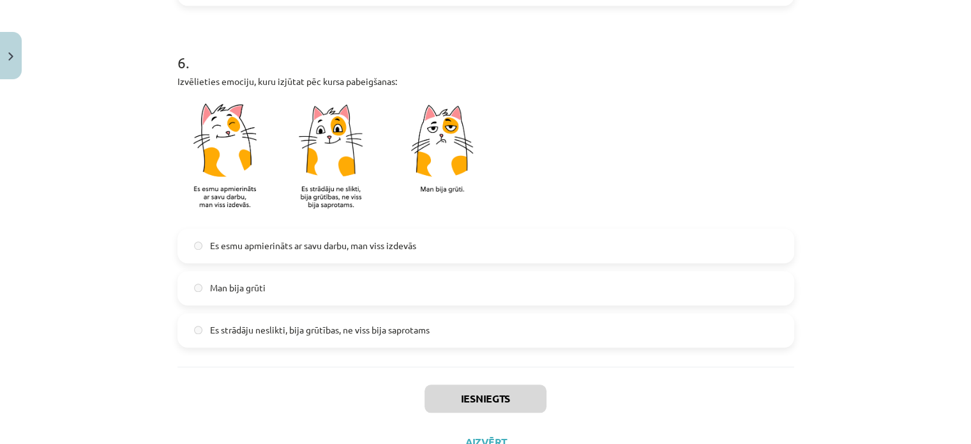
scroll to position [1150, 0]
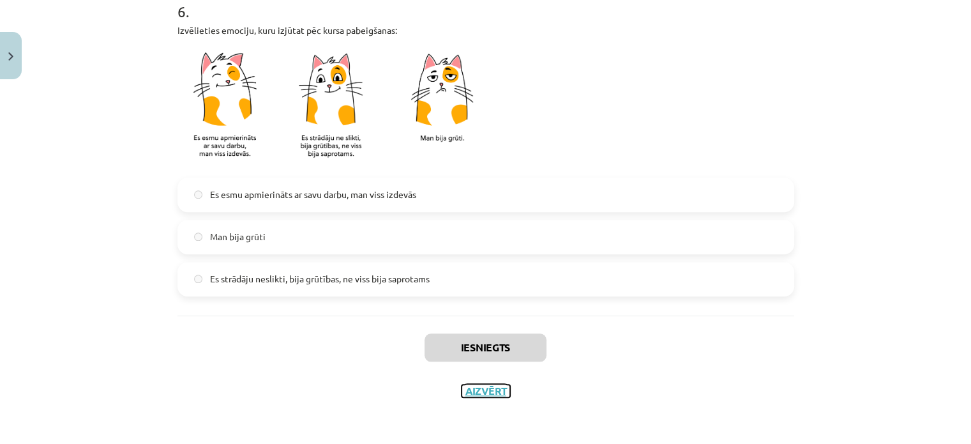
click at [480, 385] on button "Aizvērt" at bounding box center [486, 390] width 49 height 13
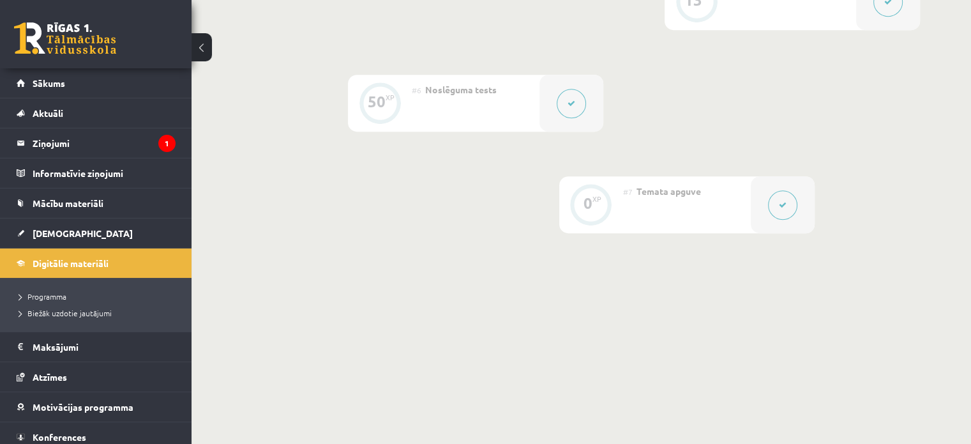
scroll to position [810, 0]
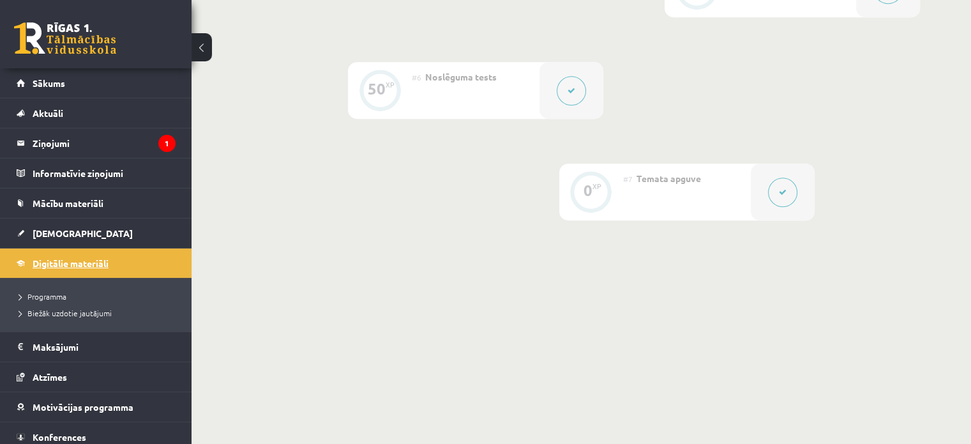
click at [125, 250] on link "Digitālie materiāli" at bounding box center [96, 262] width 159 height 29
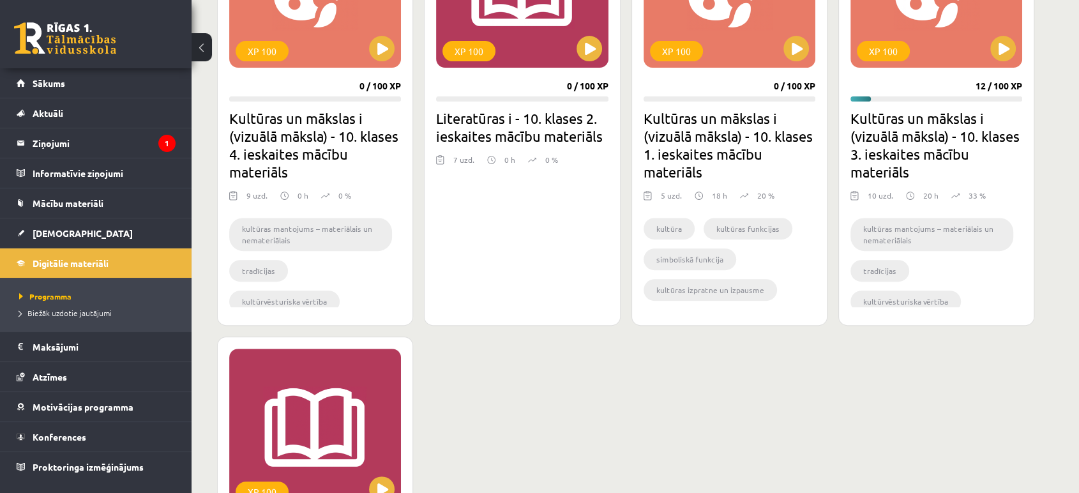
click at [545, 75] on div "XP 100 0 / 100 XP Literatūras i - 10. klases 2. ieskaites mācību materiāls 7 uz…" at bounding box center [522, 111] width 196 height 430
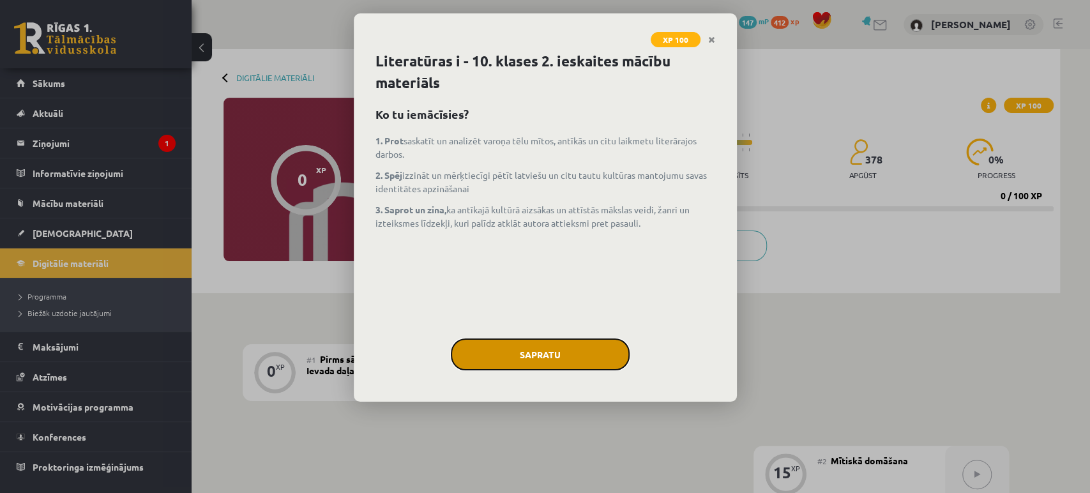
click at [522, 346] on button "Sapratu" at bounding box center [540, 354] width 179 height 32
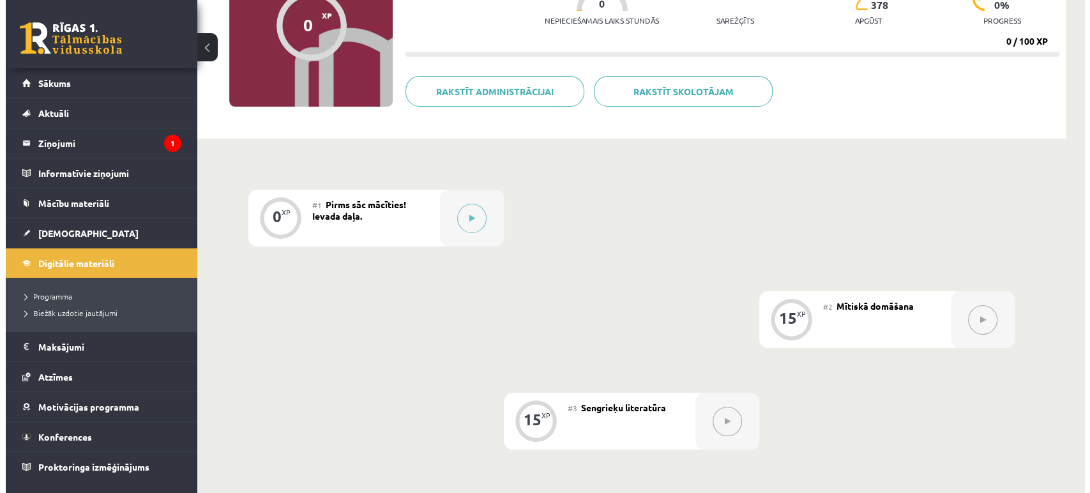
scroll to position [152, 0]
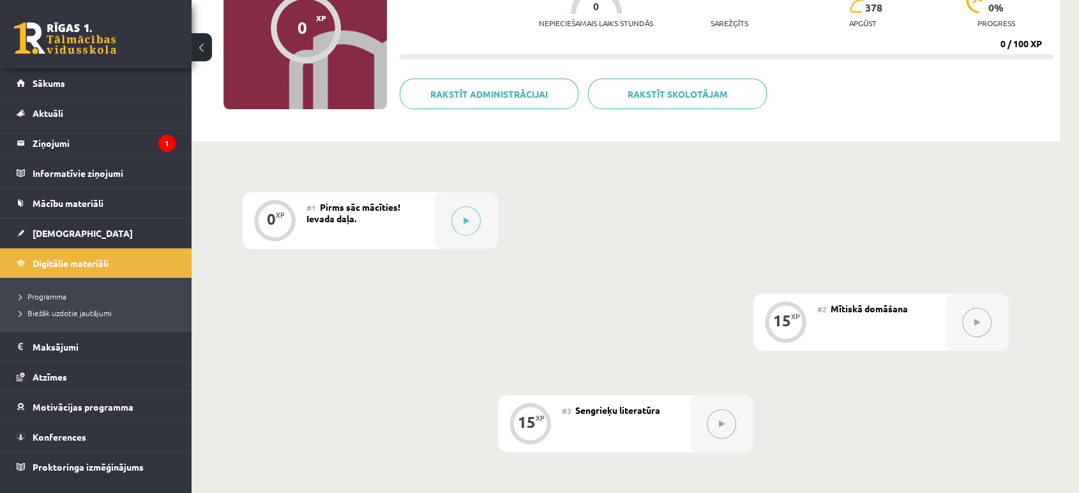
click at [389, 204] on span "Pirms sāc mācīties! Ievada daļa." at bounding box center [354, 212] width 94 height 23
click at [506, 217] on div "0 XP #1 Pirms sāc mācīties! Ievada daļa. 15 XP #2 Mītiskā domāšana 15 XP #3 Sen…" at bounding box center [626, 474] width 766 height 565
click at [489, 220] on div at bounding box center [466, 220] width 64 height 57
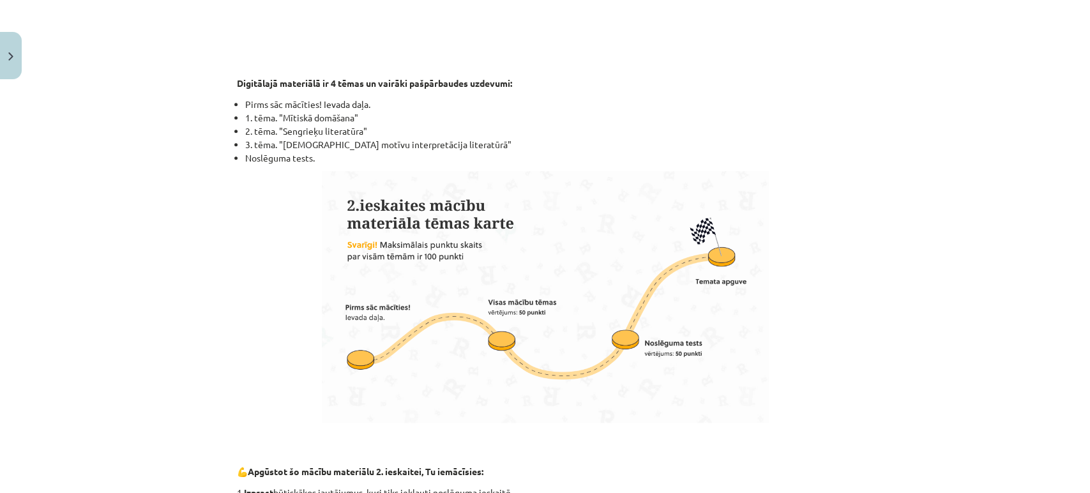
scroll to position [0, 0]
